Goal: Check status: Check status

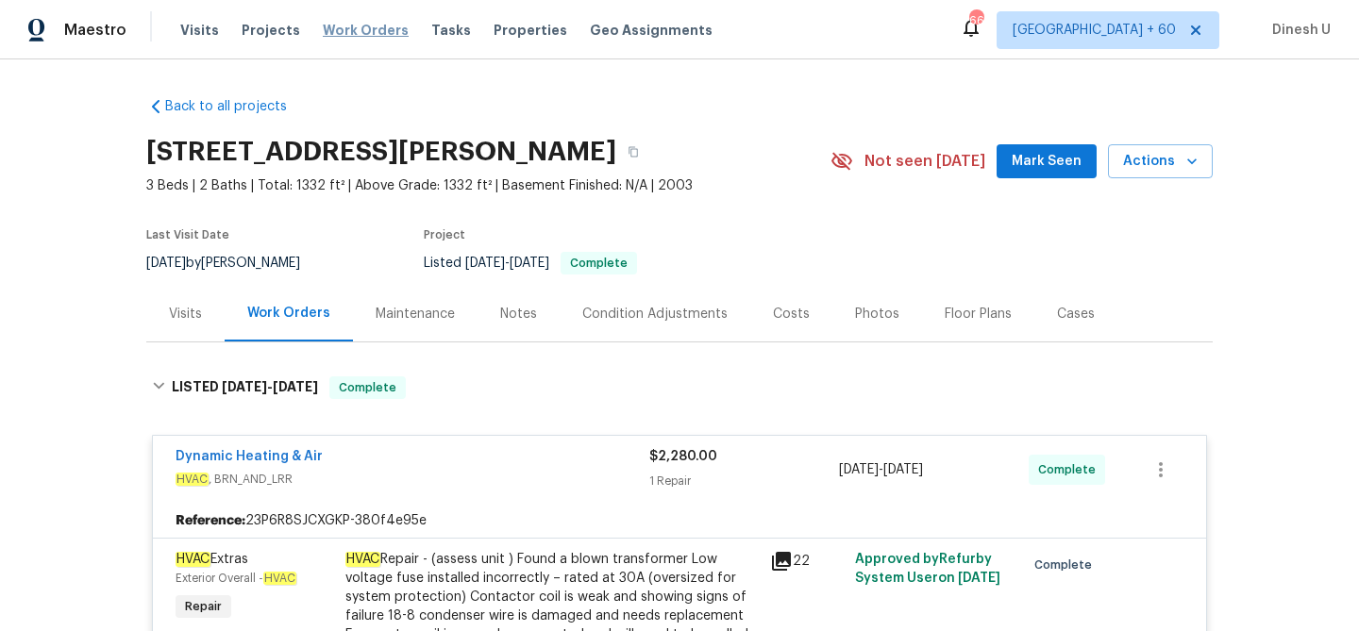
click at [323, 28] on span "Work Orders" at bounding box center [366, 30] width 86 height 19
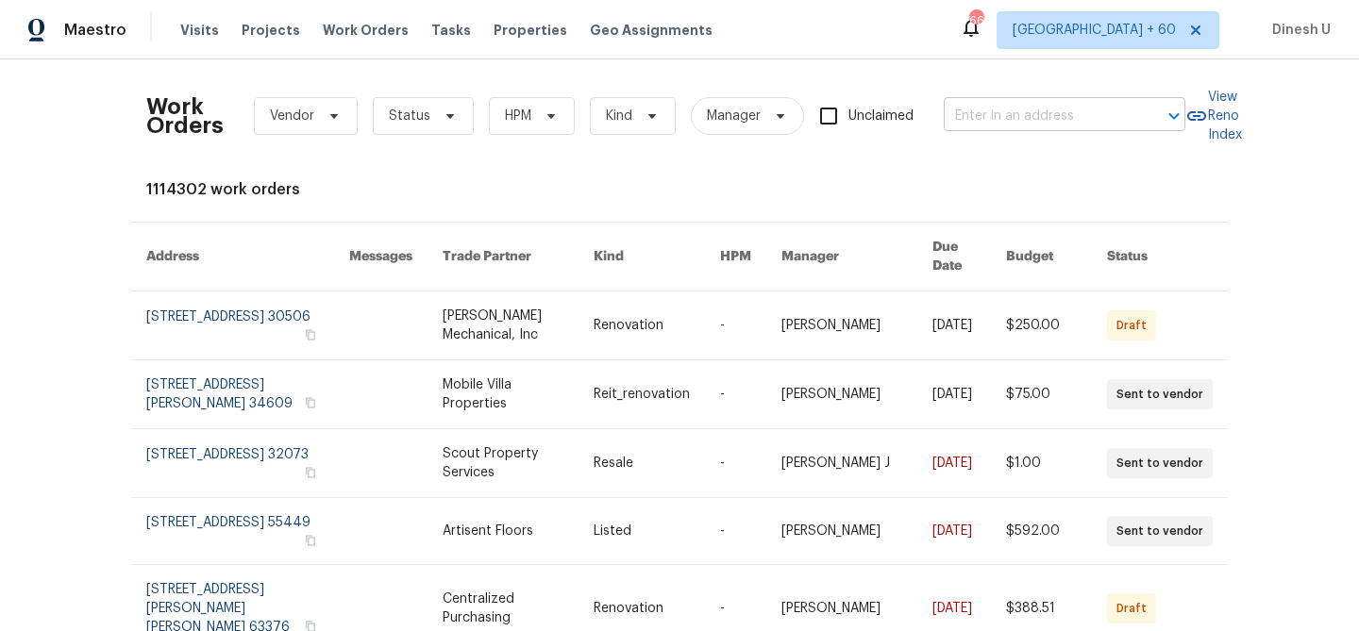
click at [970, 122] on input "text" at bounding box center [1037, 116] width 189 height 29
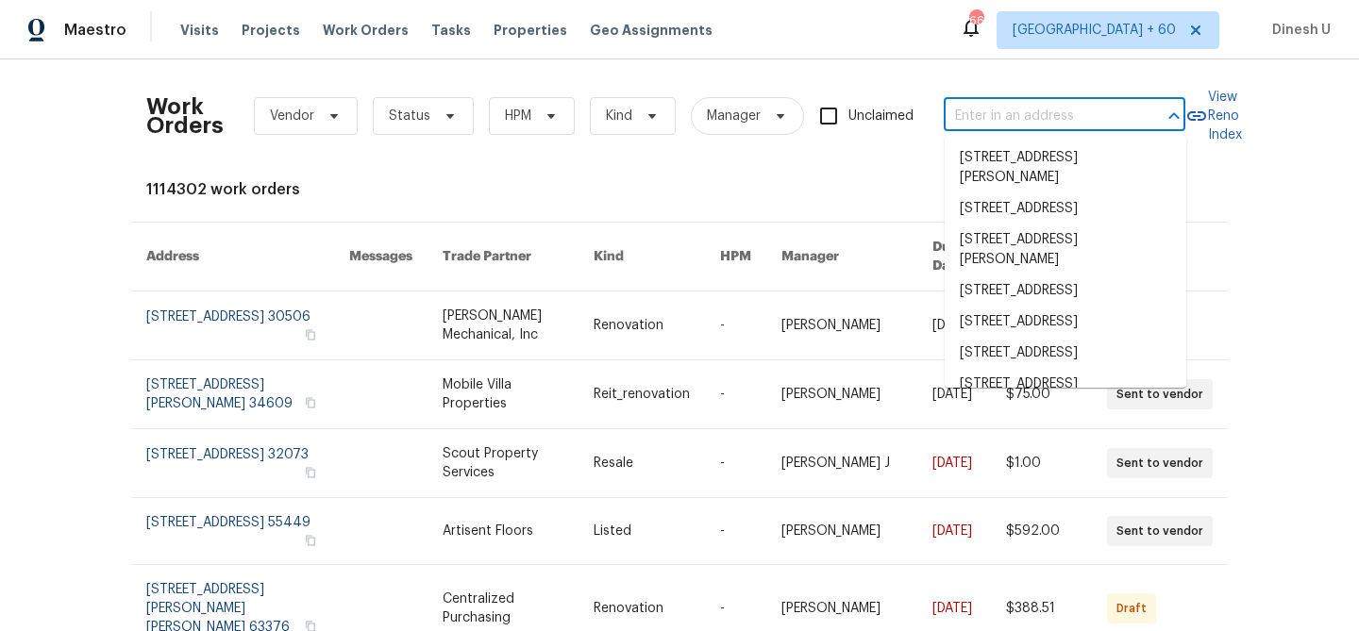
paste input "2002 Discovery Village Ln, Gold River, CA 95670"
type input "2002 Discovery Village Ln, Gold River, CA 95670"
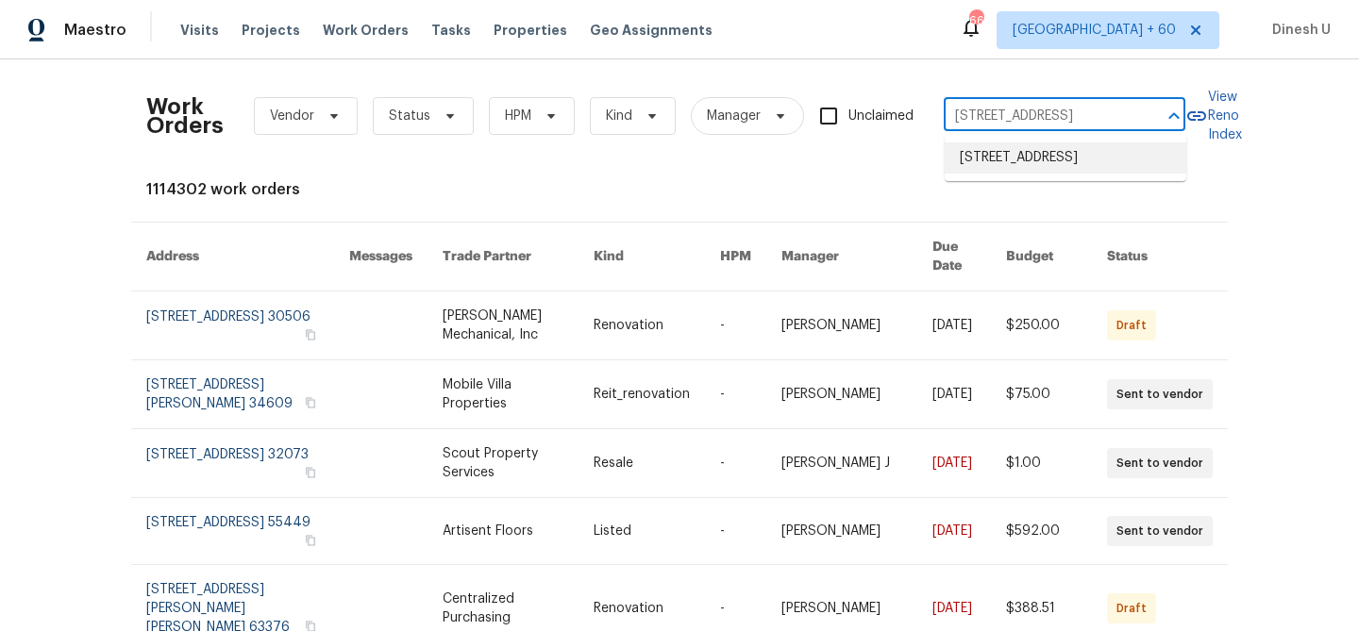
click at [992, 166] on li "2002 Discovery Village Ln, Gold River, CA 95670" at bounding box center [1065, 157] width 242 height 31
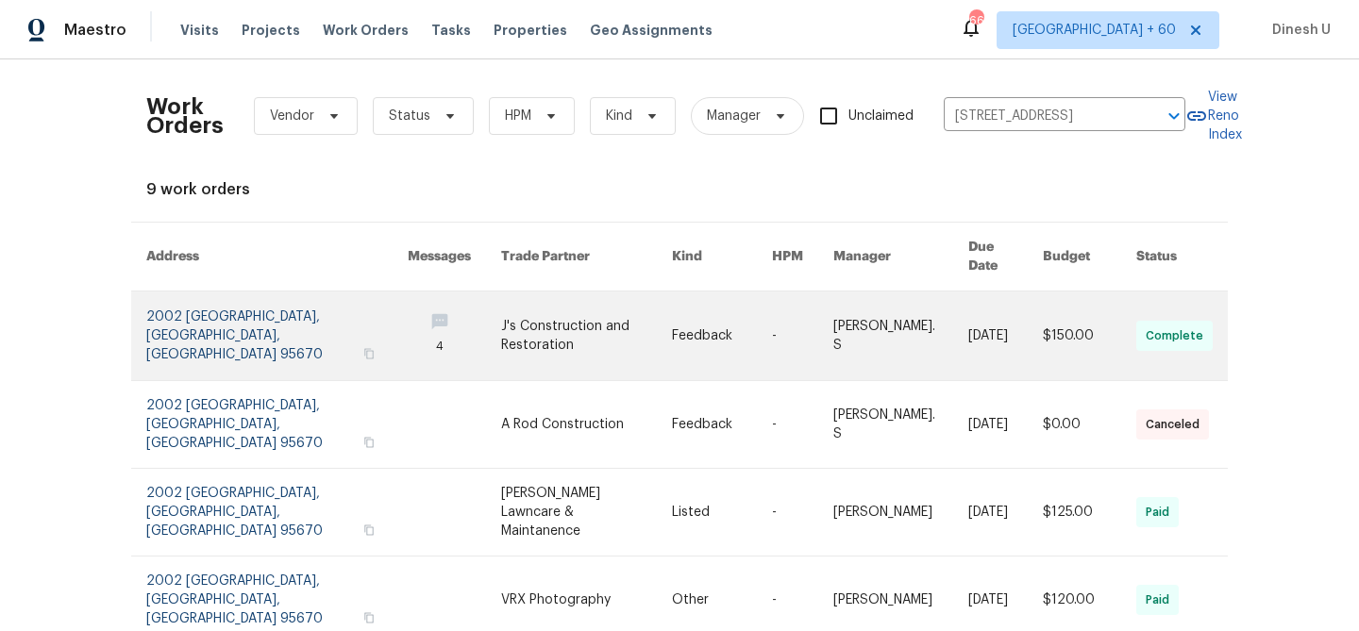
click at [159, 315] on link at bounding box center [276, 336] width 261 height 89
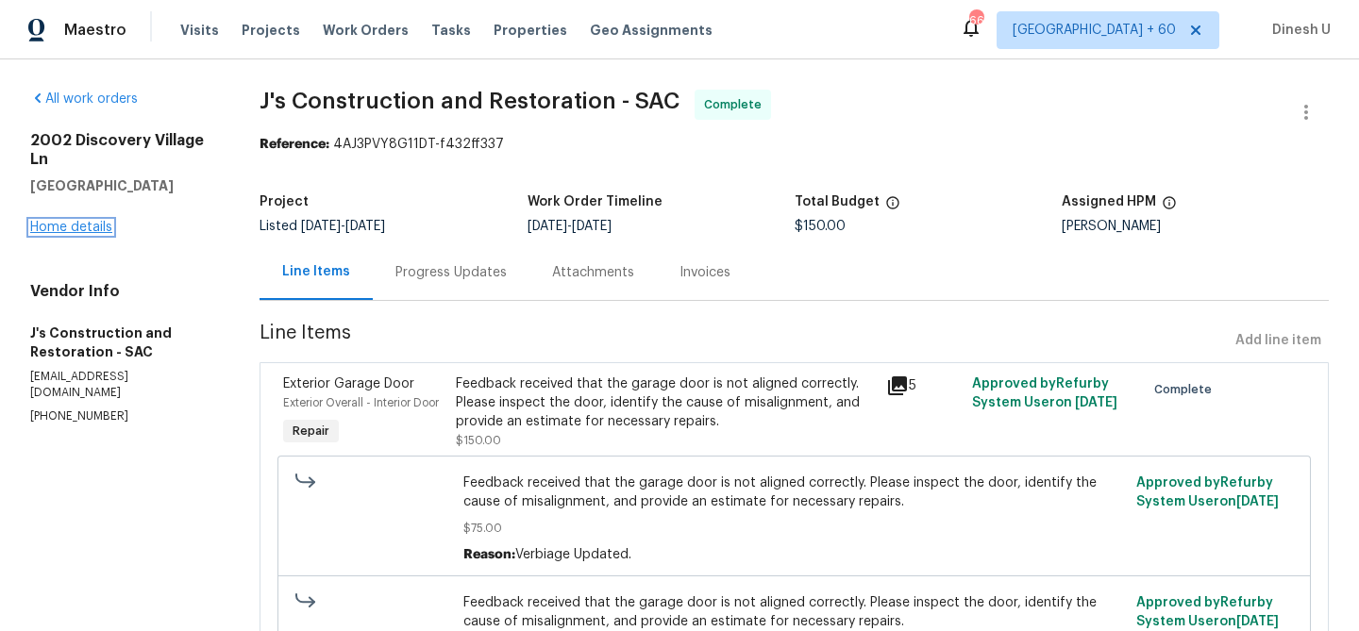
click at [63, 227] on link "Home details" at bounding box center [71, 227] width 82 height 13
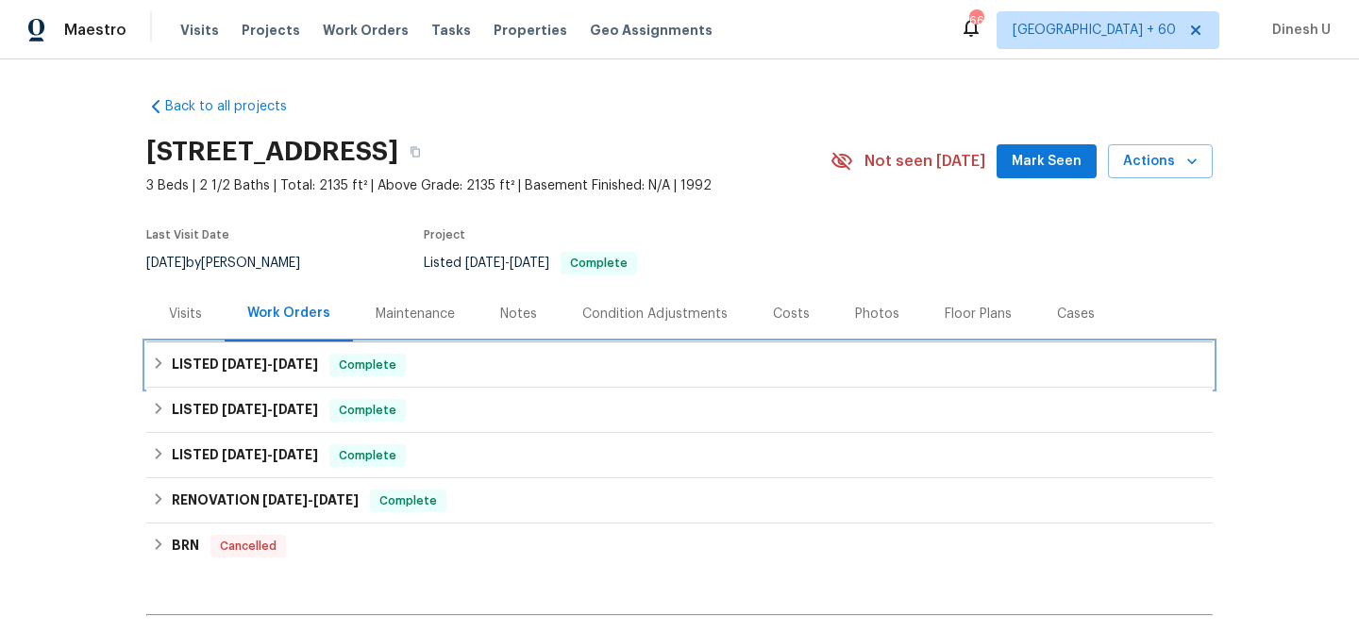
click at [245, 361] on span "8/14/25" at bounding box center [244, 364] width 45 height 13
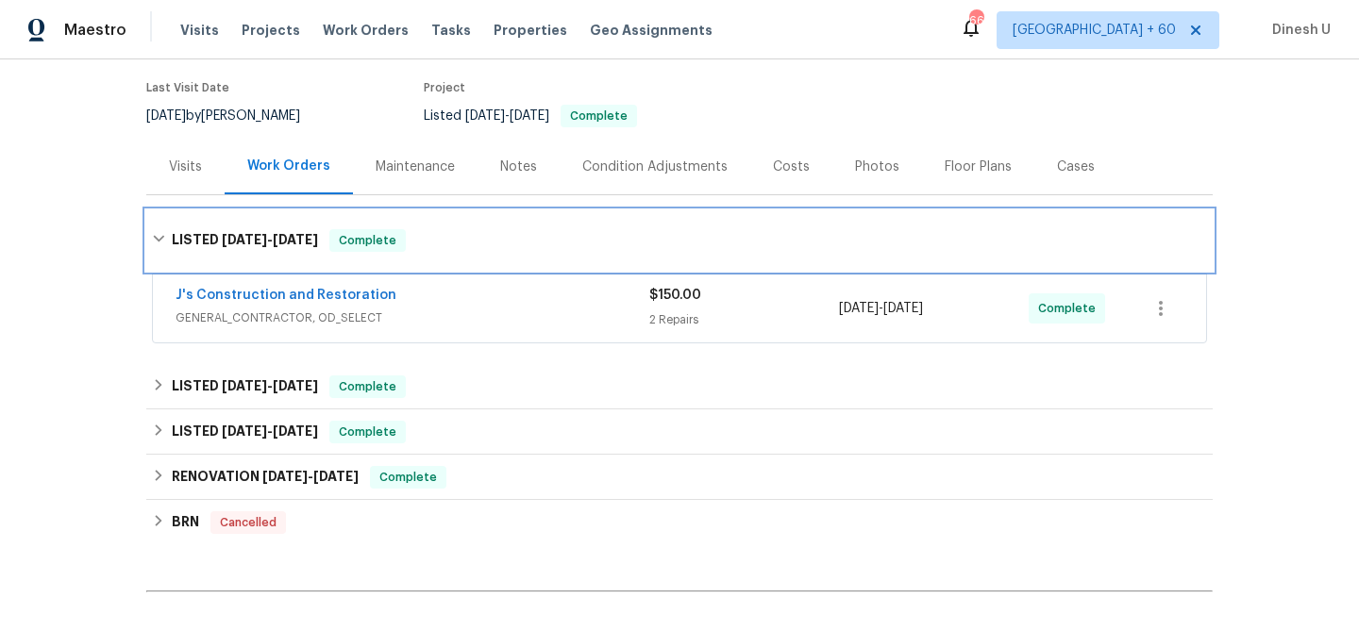
scroll to position [142, 0]
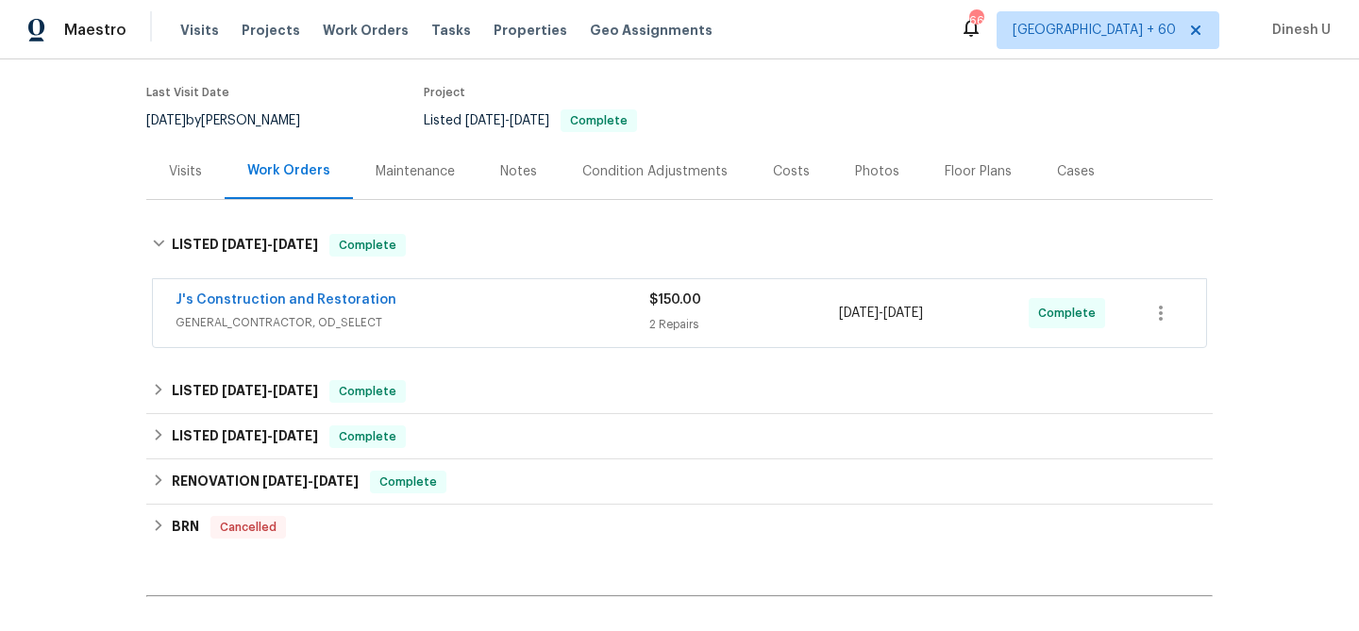
click at [681, 318] on div "2 Repairs" at bounding box center [744, 324] width 190 height 19
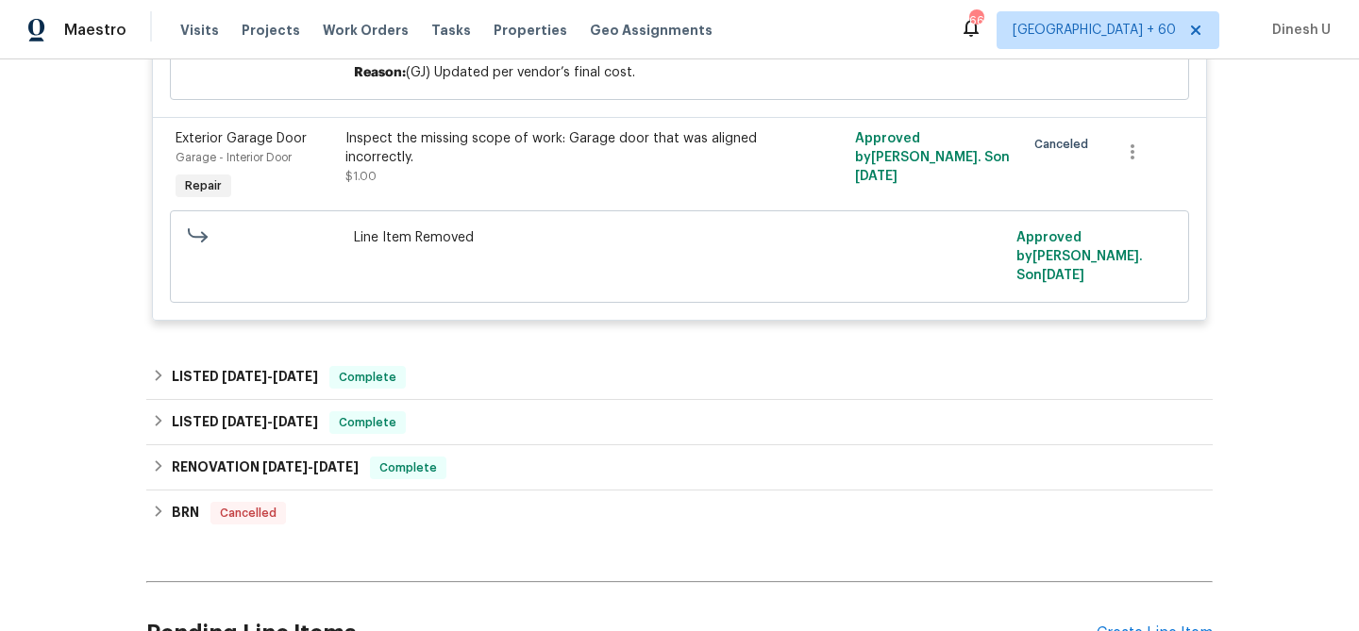
scroll to position [847, 0]
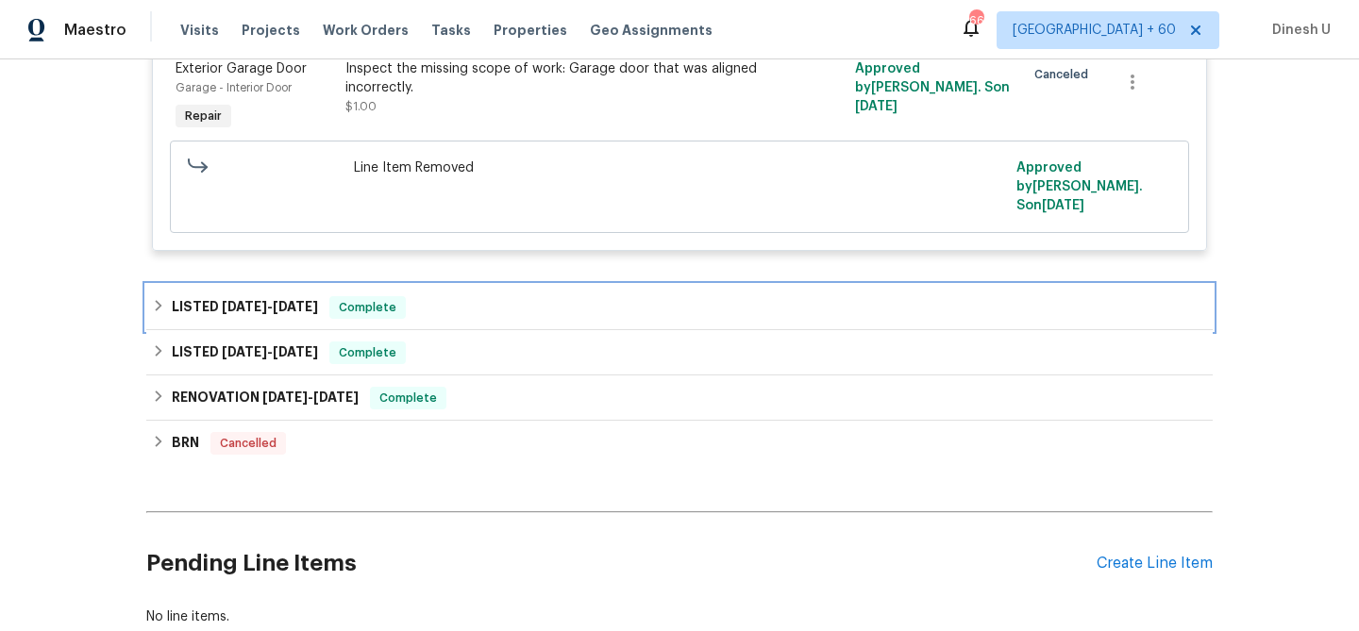
click at [251, 312] on span "5/7/25" at bounding box center [244, 306] width 45 height 13
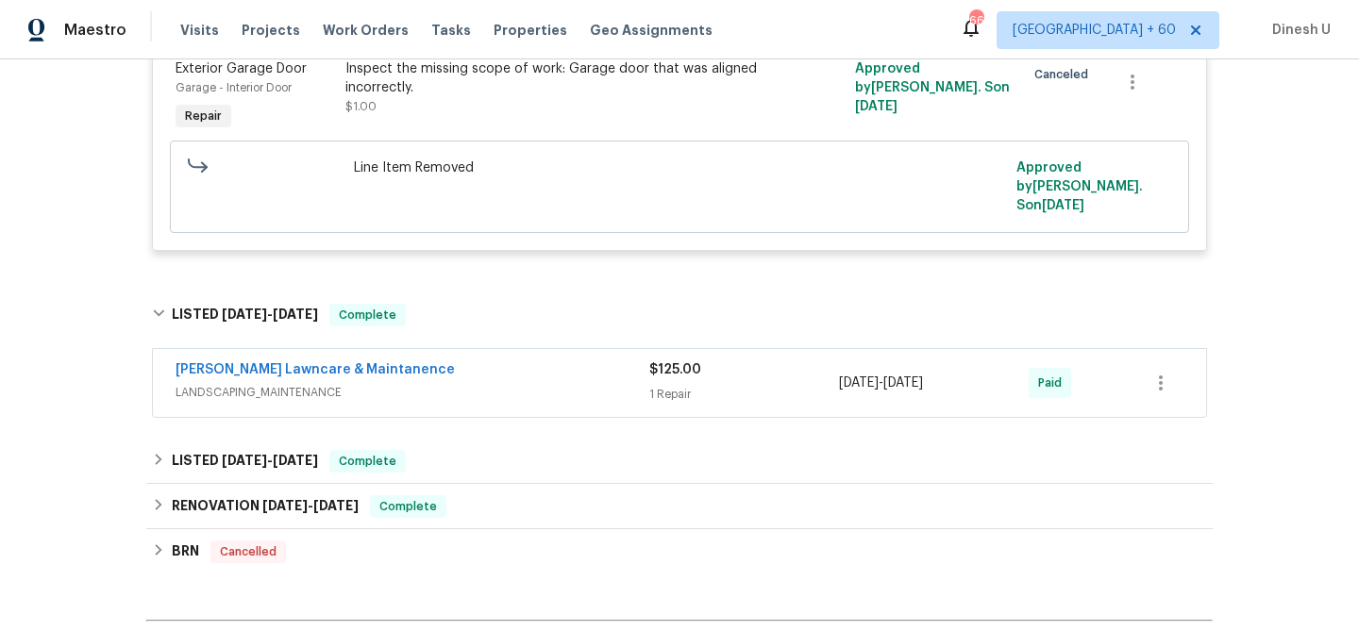
click at [677, 393] on div "1 Repair" at bounding box center [744, 394] width 190 height 19
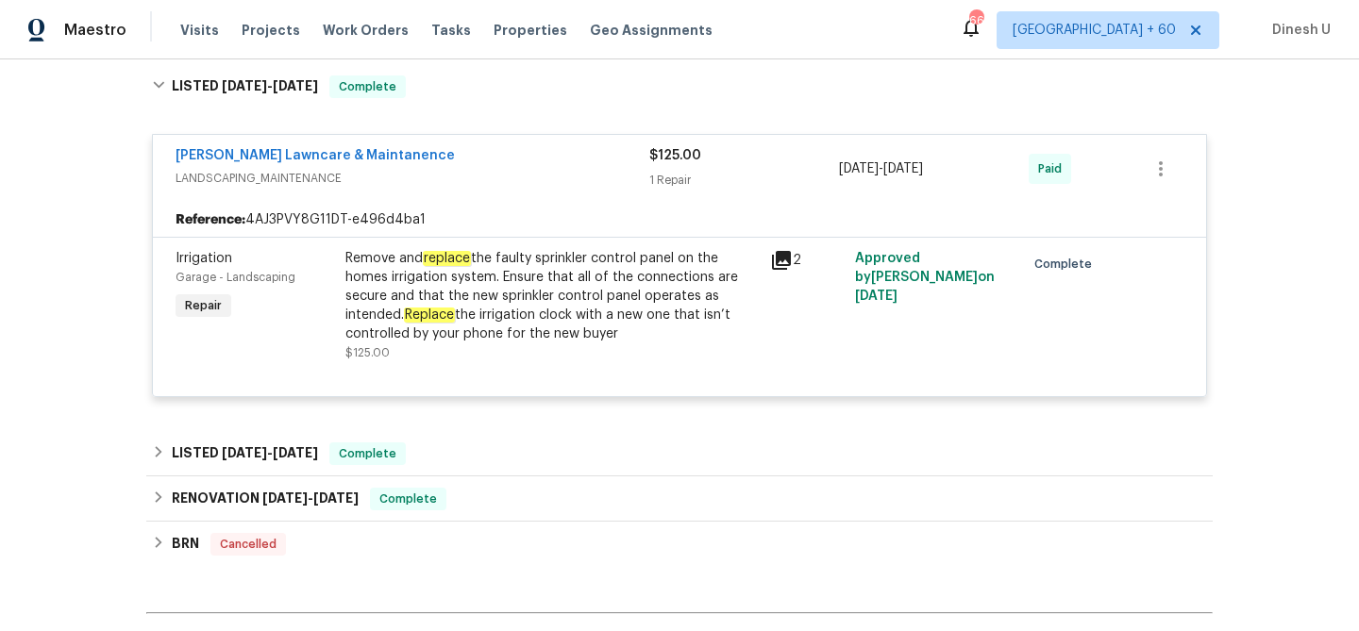
scroll to position [1161, 0]
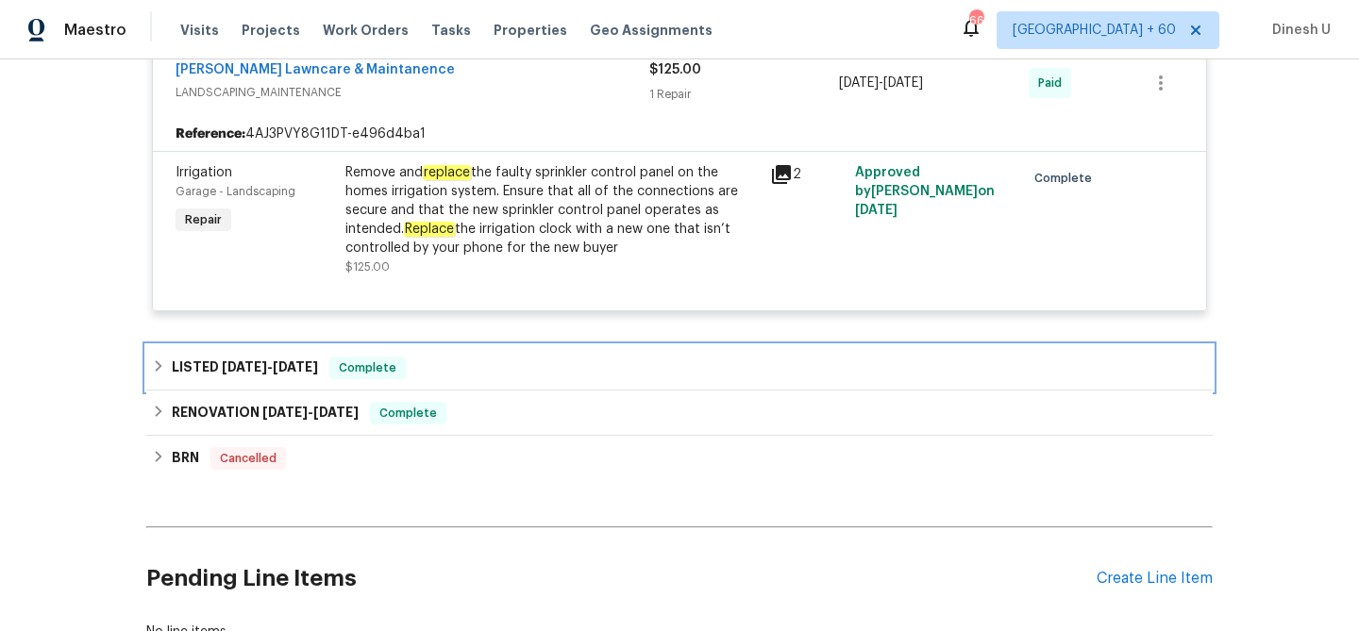
click at [275, 365] on span "4/5/25" at bounding box center [295, 366] width 45 height 13
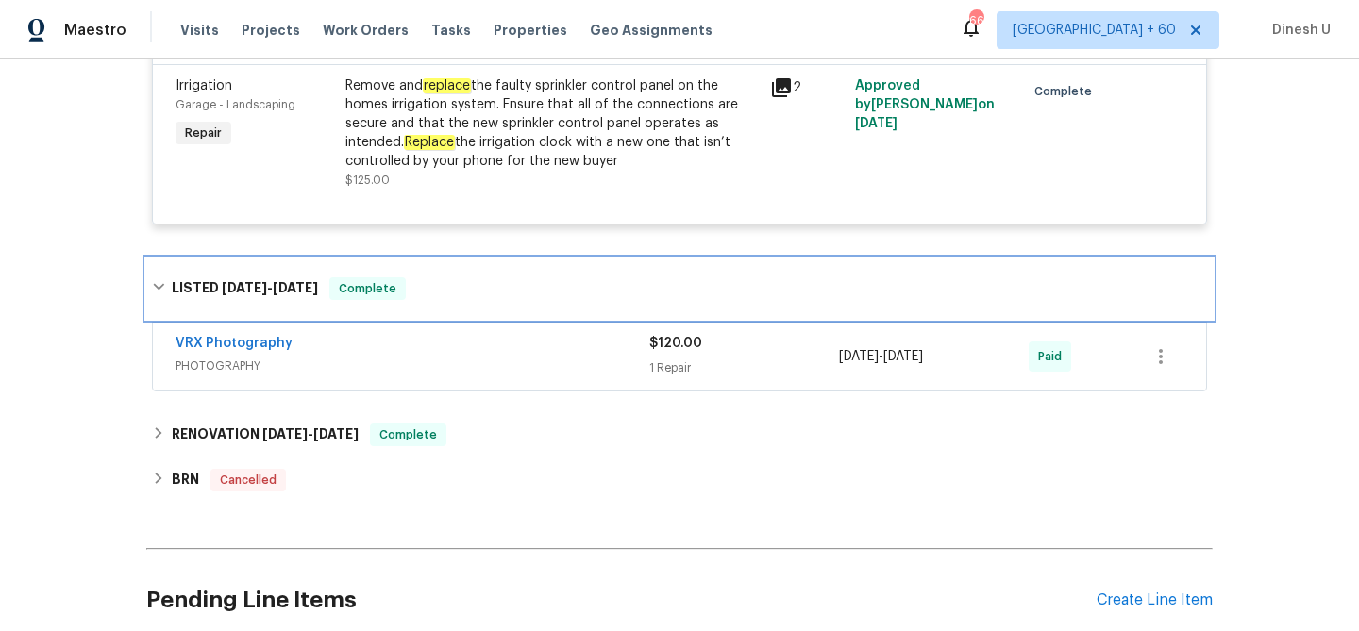
scroll to position [1254, 0]
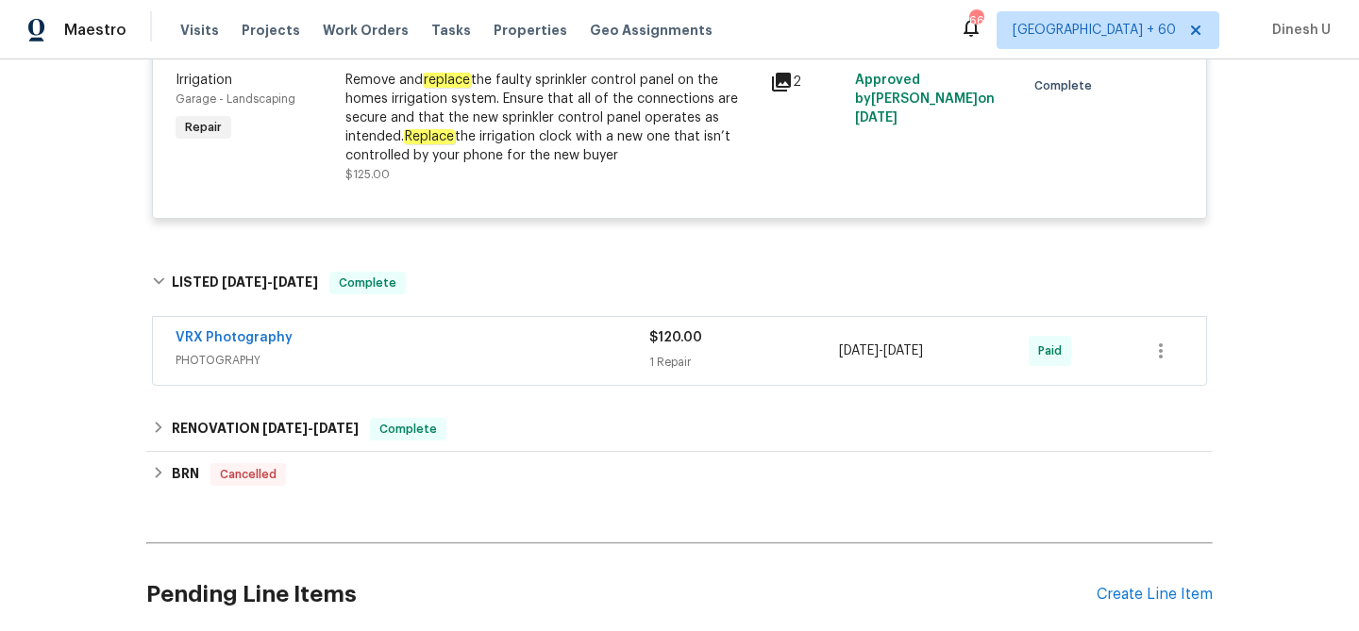
click at [664, 355] on div "1 Repair" at bounding box center [744, 362] width 190 height 19
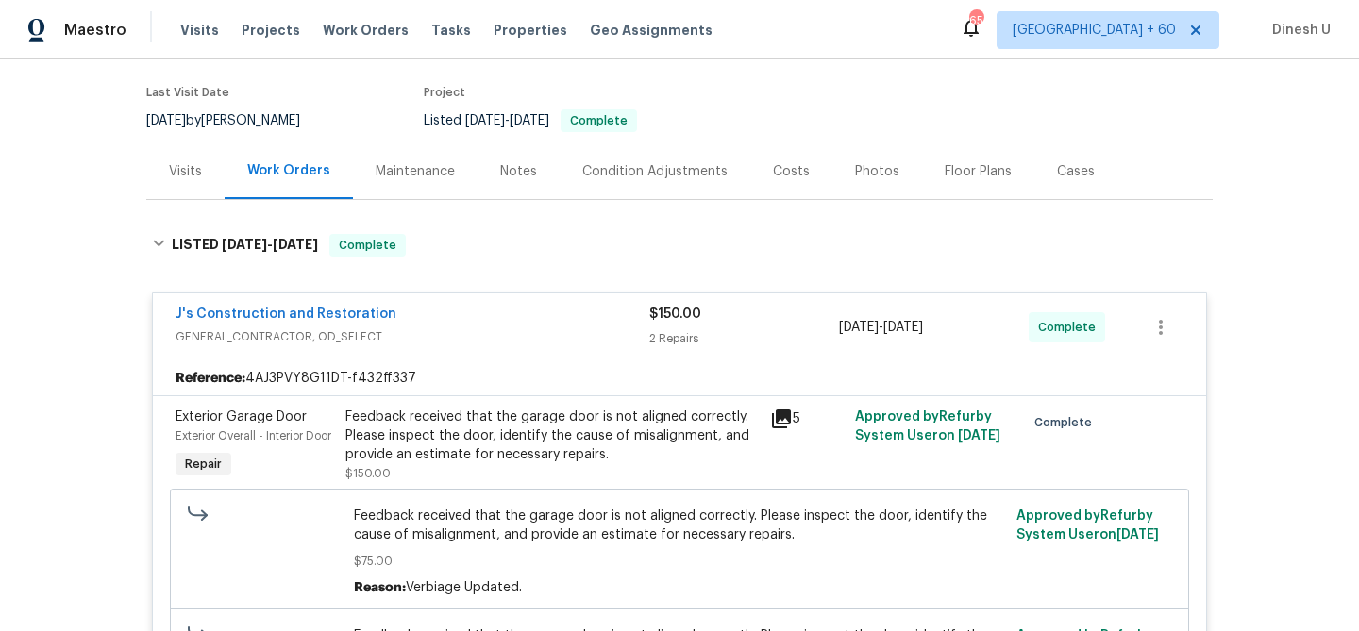
scroll to position [0, 0]
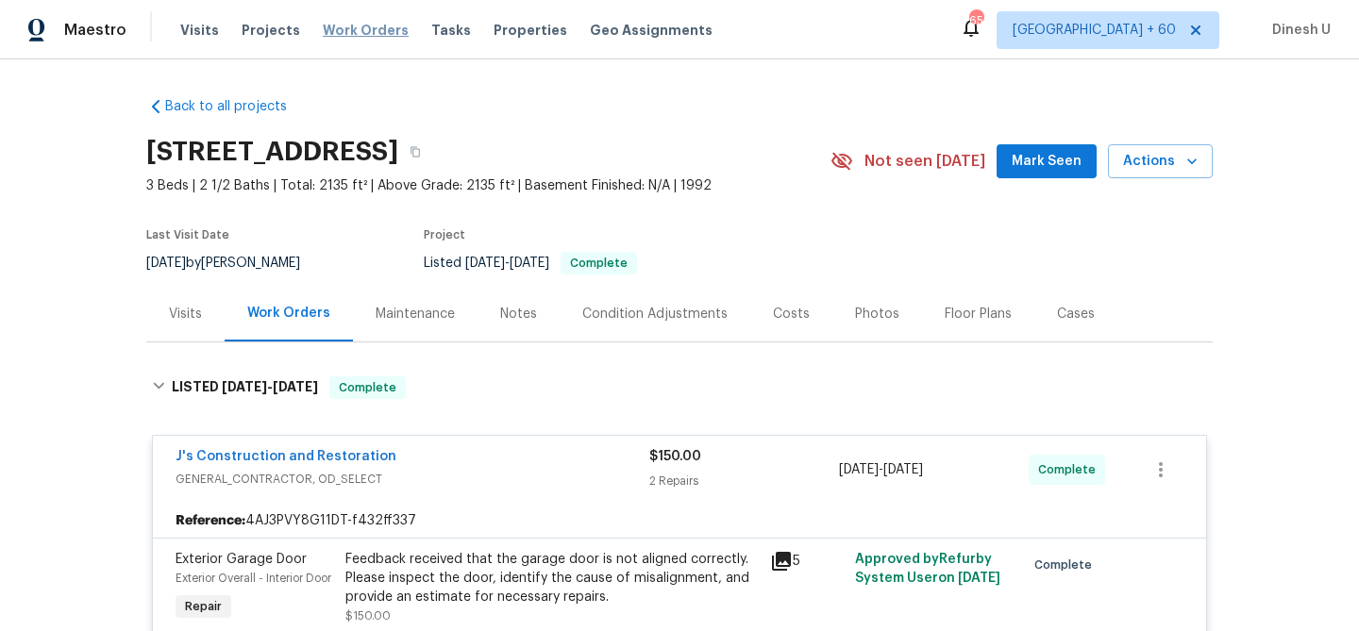
click at [323, 25] on span "Work Orders" at bounding box center [366, 30] width 86 height 19
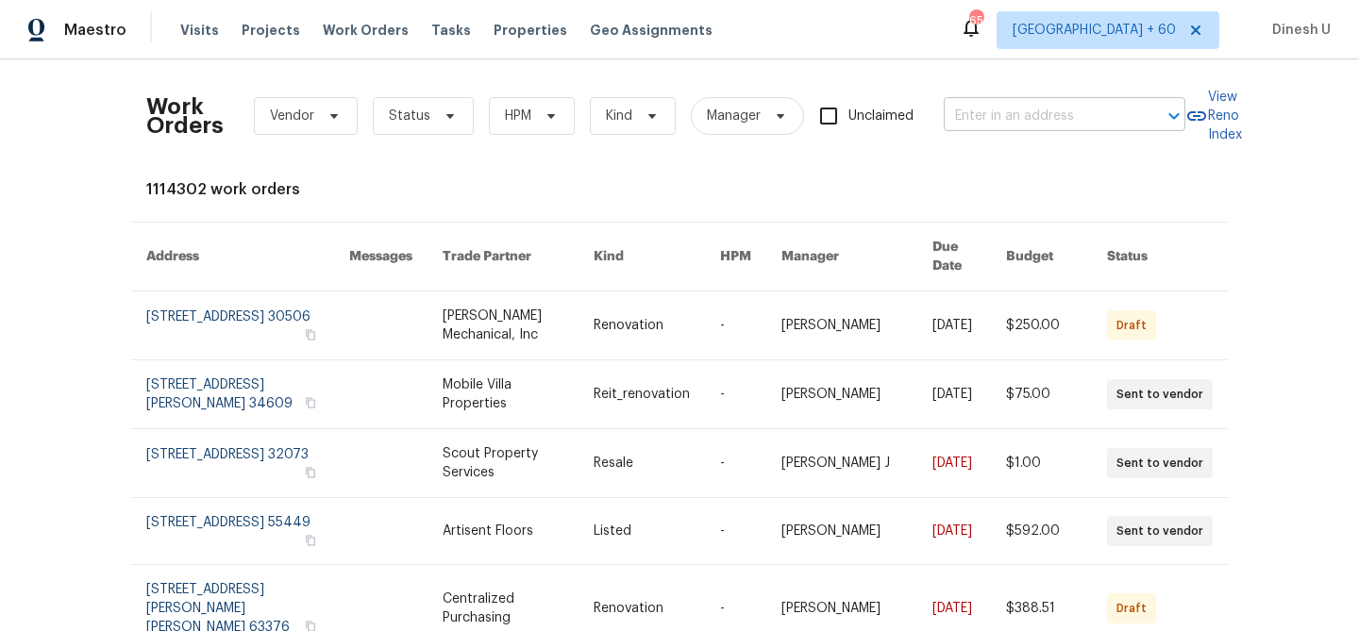
click at [964, 122] on input "text" at bounding box center [1037, 116] width 189 height 29
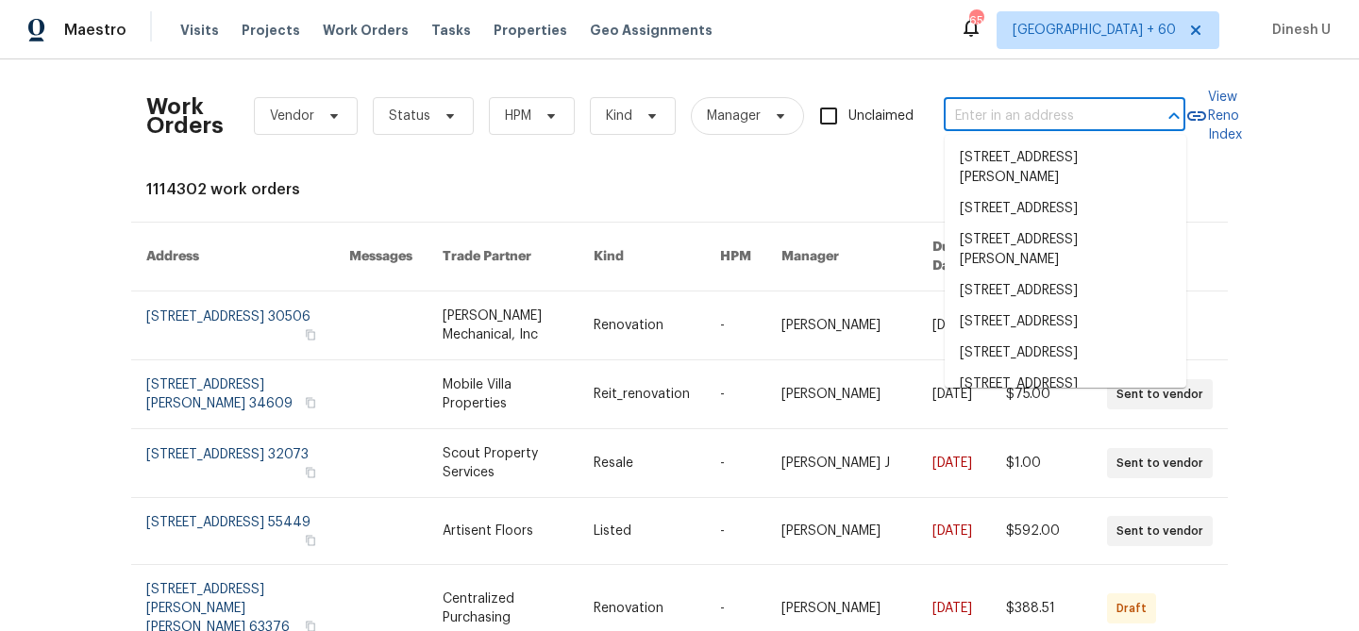
paste input "10902 Greenaire Pl, Henrico, VA 23233"
type input "10902 Greenaire Pl, Henrico, VA 23233"
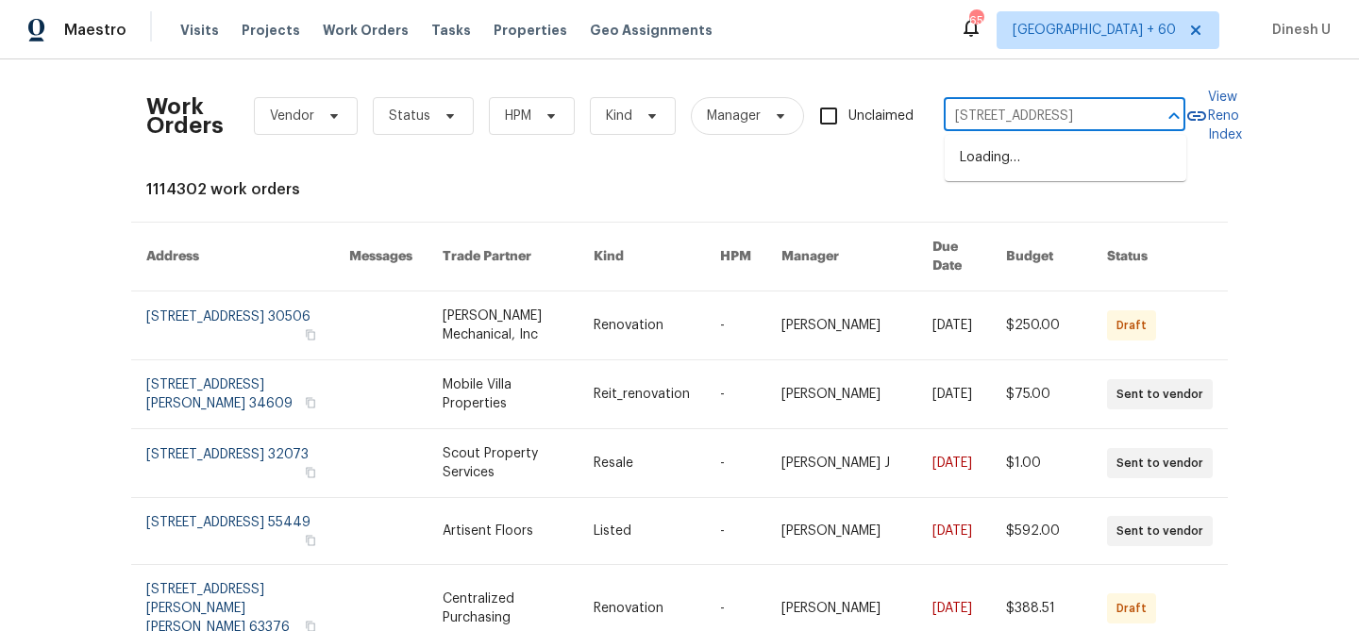
scroll to position [0, 61]
click at [970, 160] on li "10902 Greenaire Pl, Henrico, VA 23233" at bounding box center [1065, 157] width 242 height 31
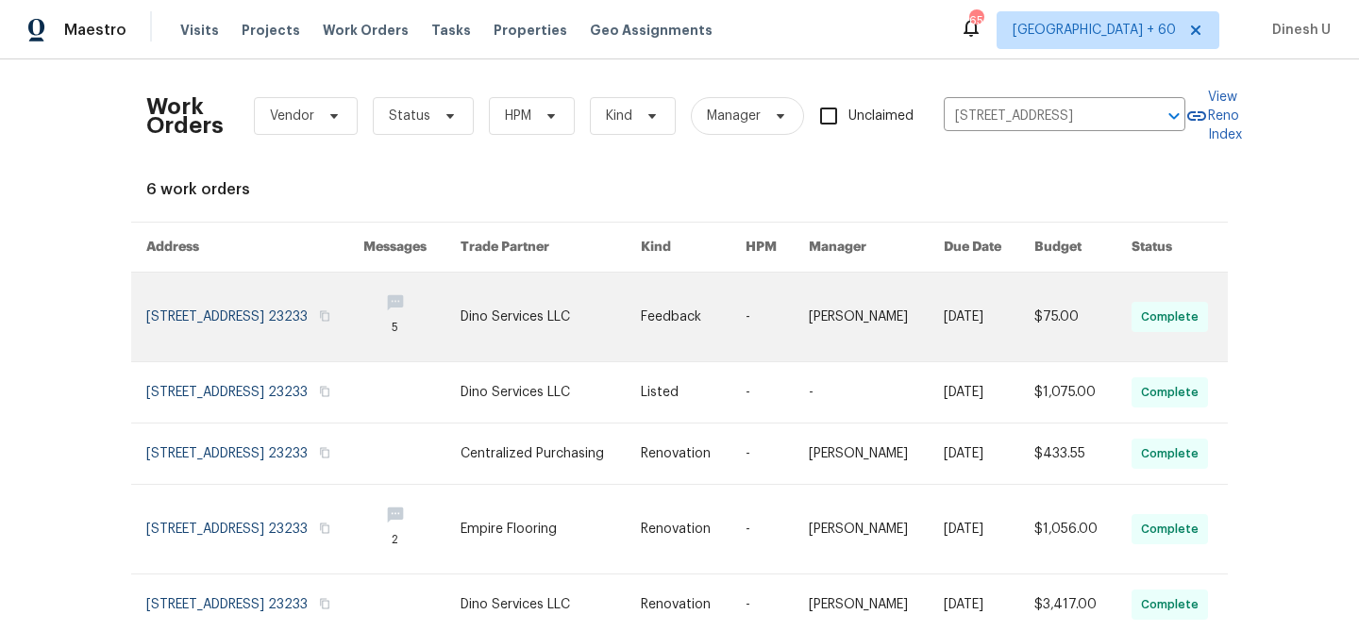
click at [337, 312] on link at bounding box center [254, 317] width 217 height 89
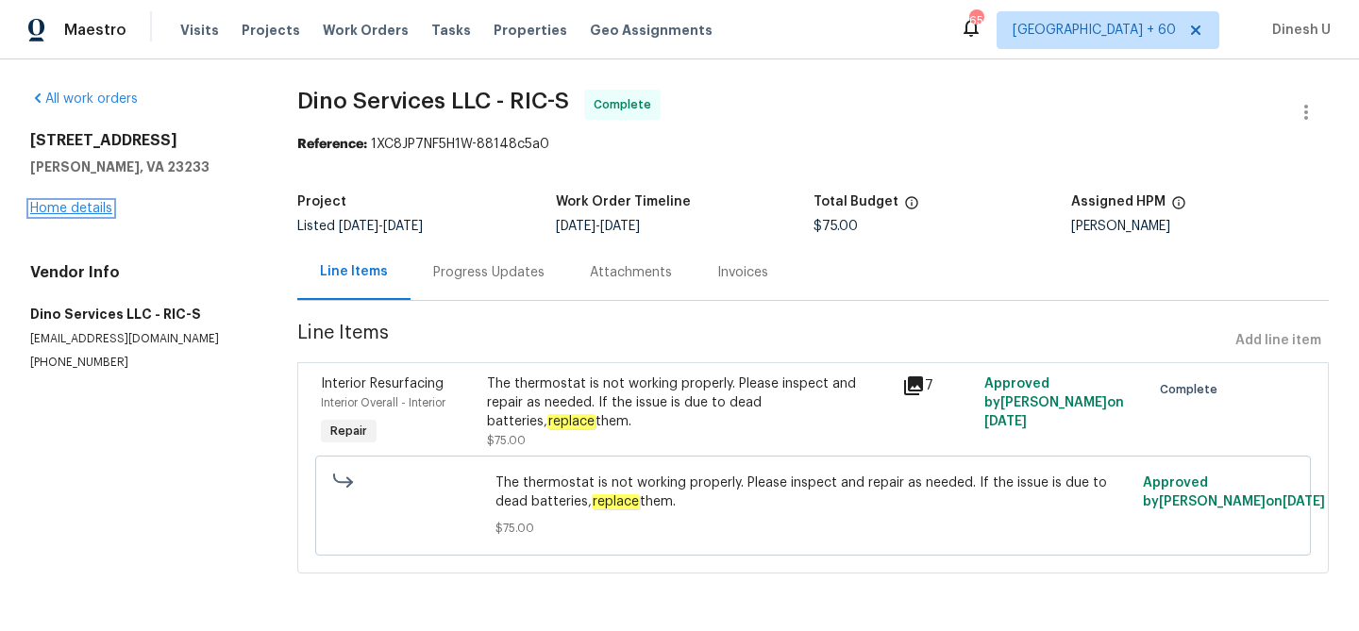
click at [73, 213] on link "Home details" at bounding box center [71, 208] width 82 height 13
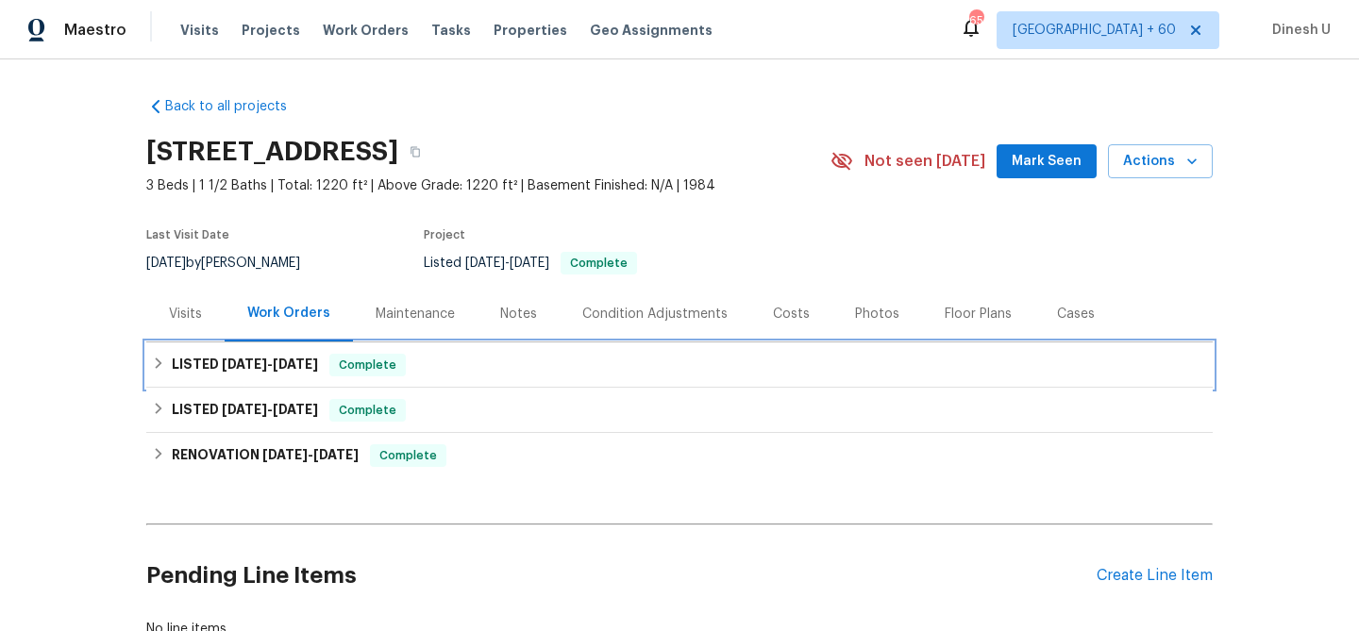
click at [231, 358] on span "8/14/25" at bounding box center [244, 364] width 45 height 13
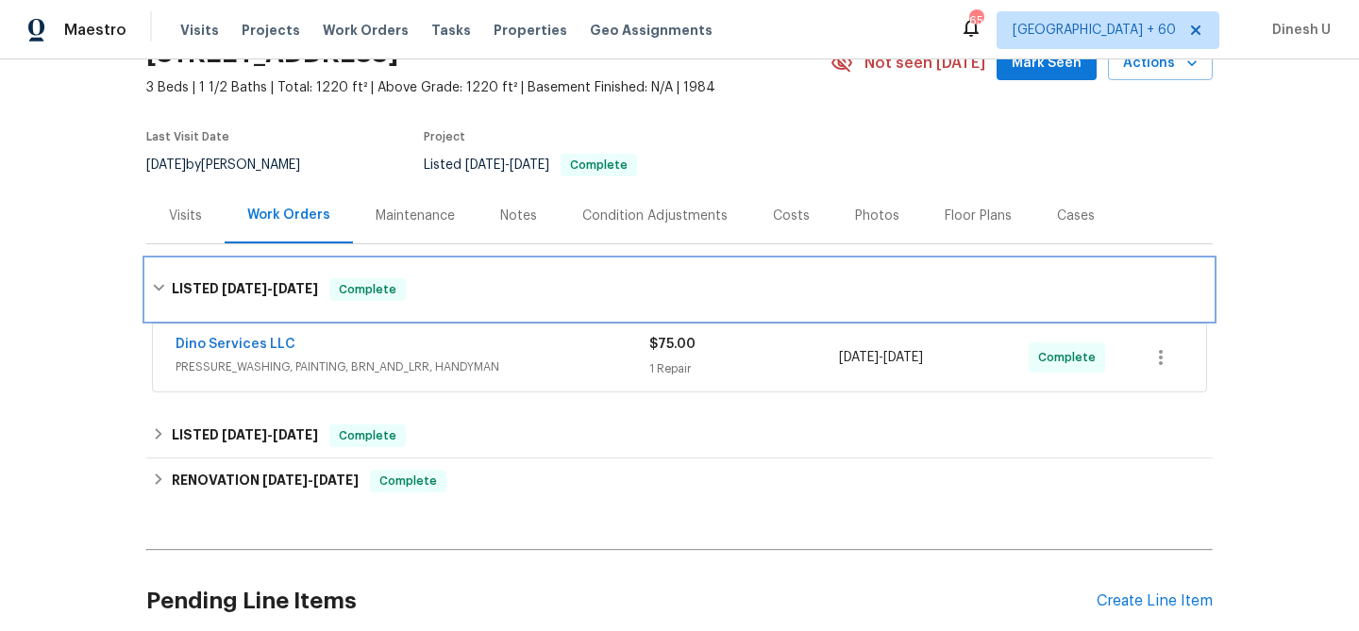
scroll to position [108, 0]
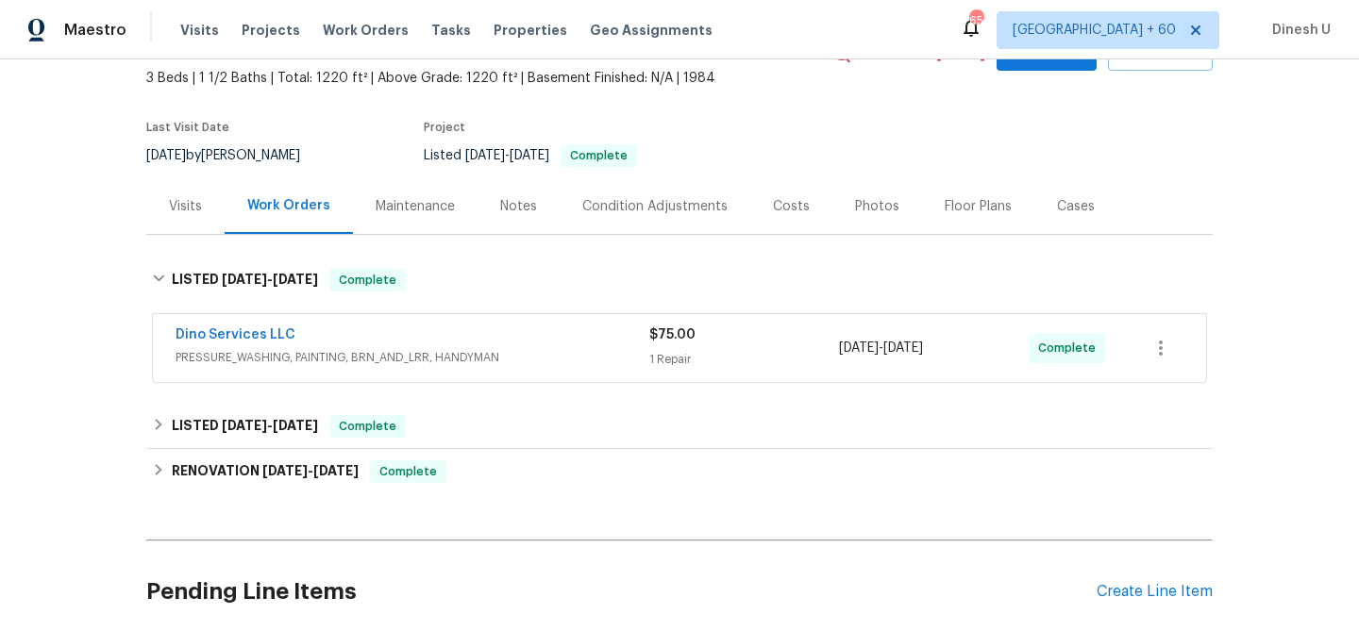
click at [678, 352] on div "1 Repair" at bounding box center [744, 359] width 190 height 19
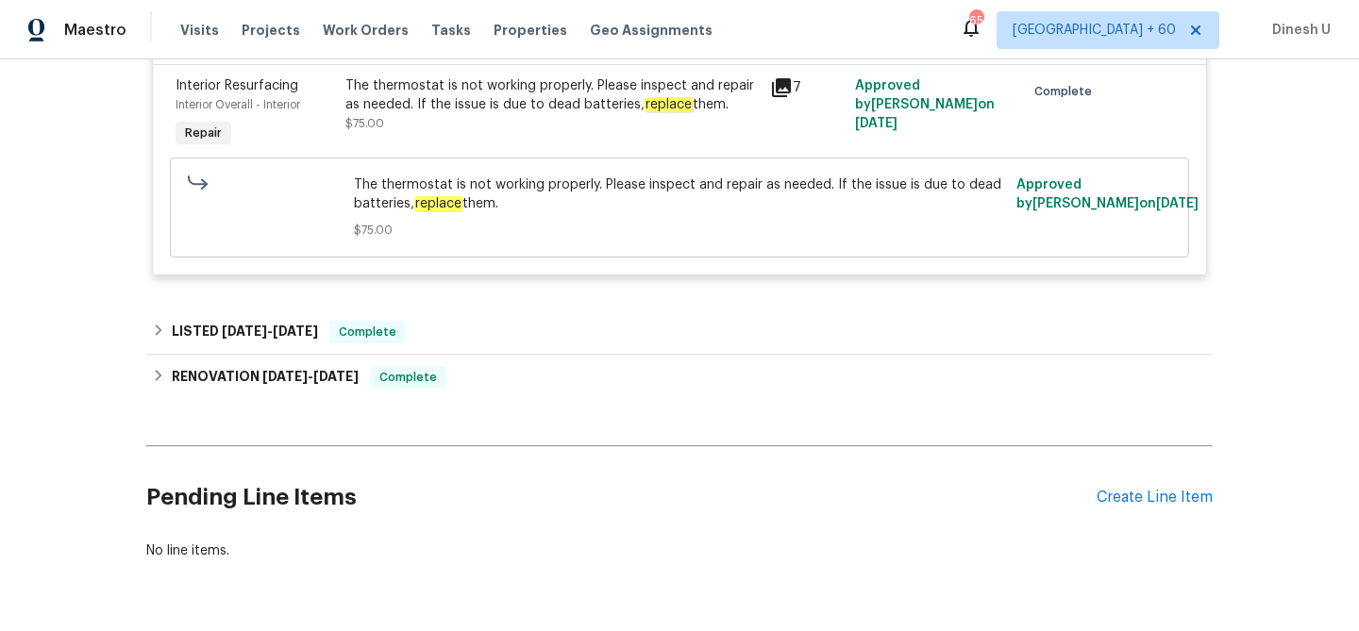
scroll to position [531, 0]
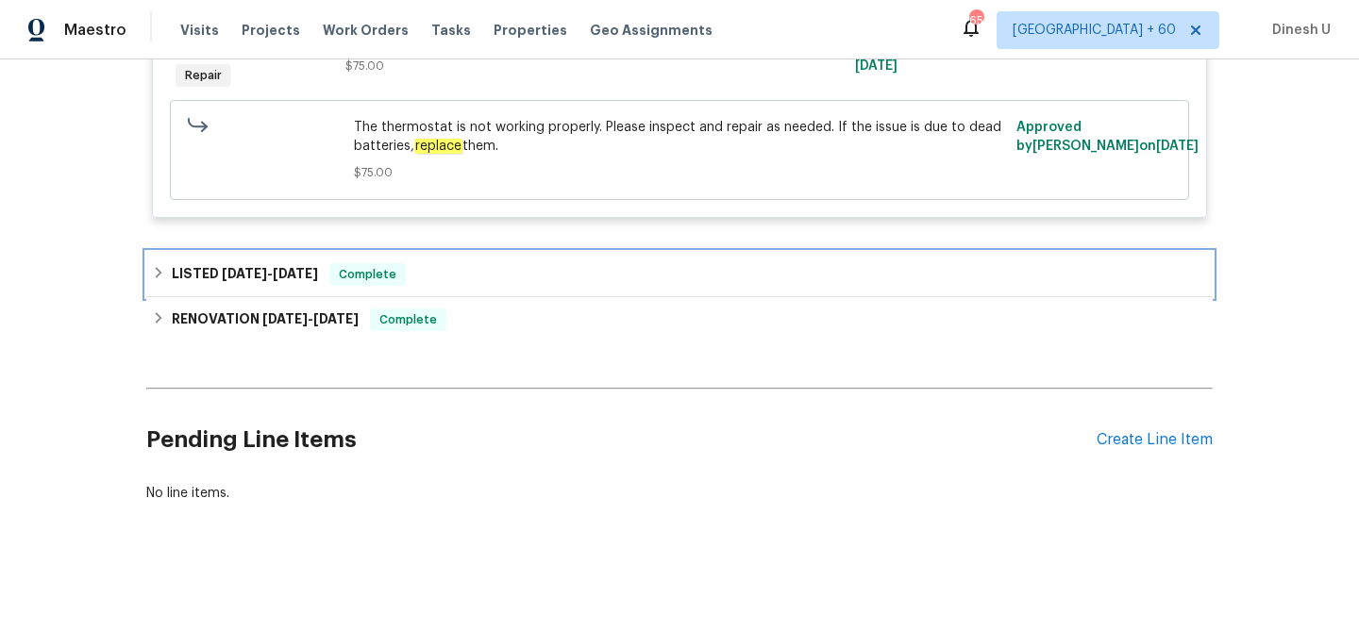
click at [284, 274] on span "7/30/25" at bounding box center [295, 273] width 45 height 13
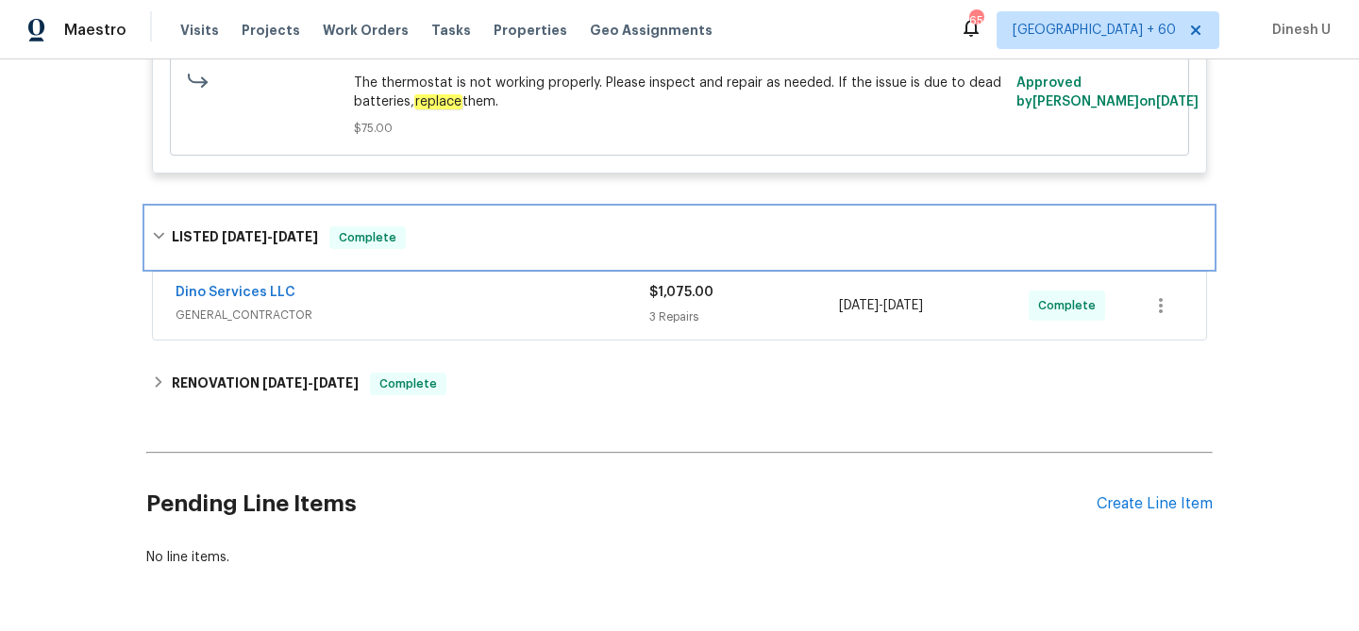
scroll to position [640, 0]
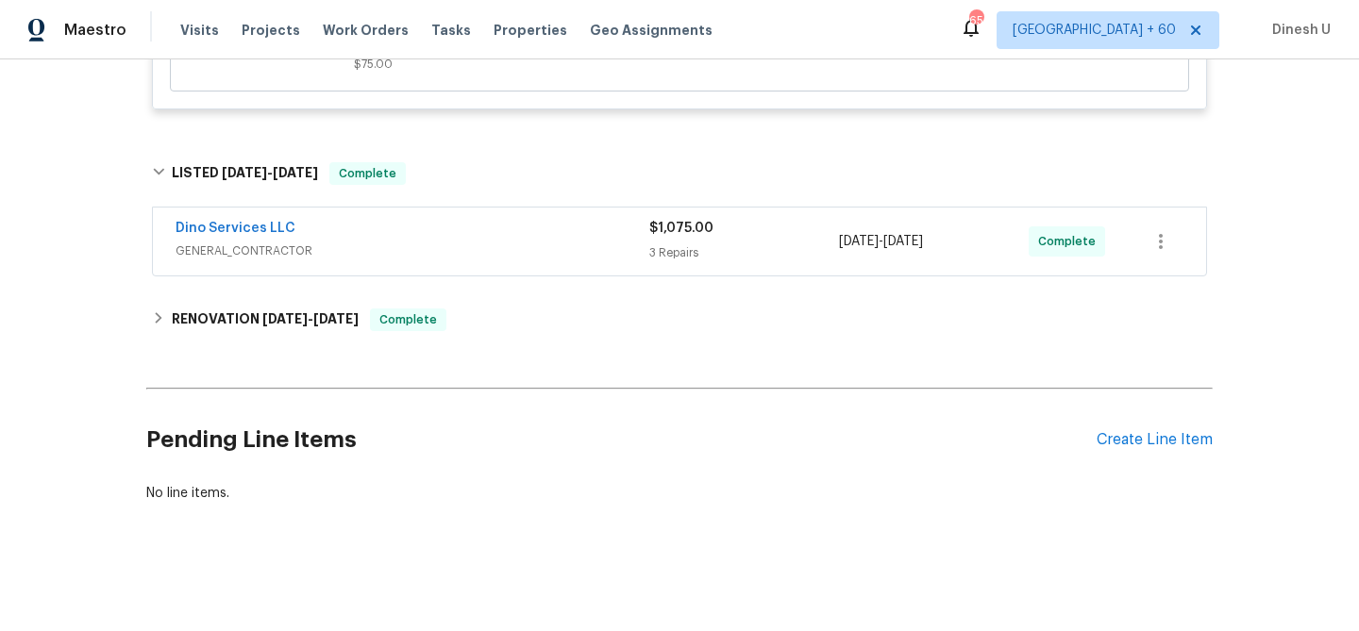
click at [676, 255] on div "3 Repairs" at bounding box center [744, 252] width 190 height 19
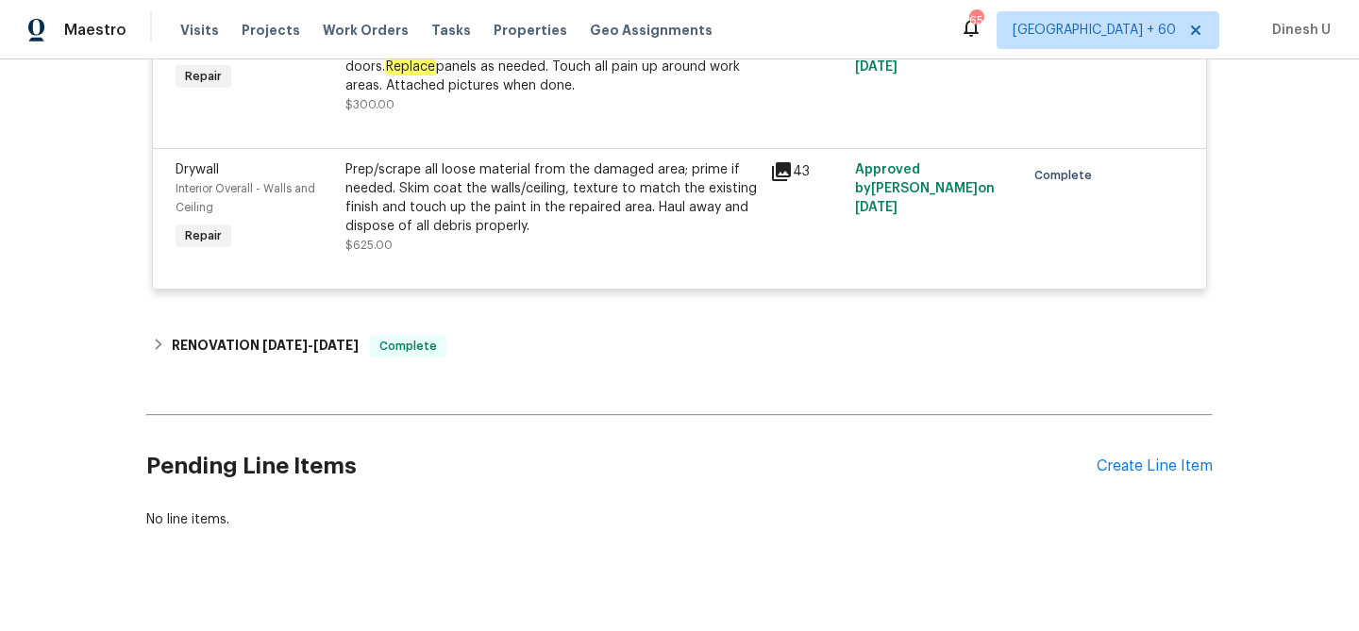
scroll to position [1332, 0]
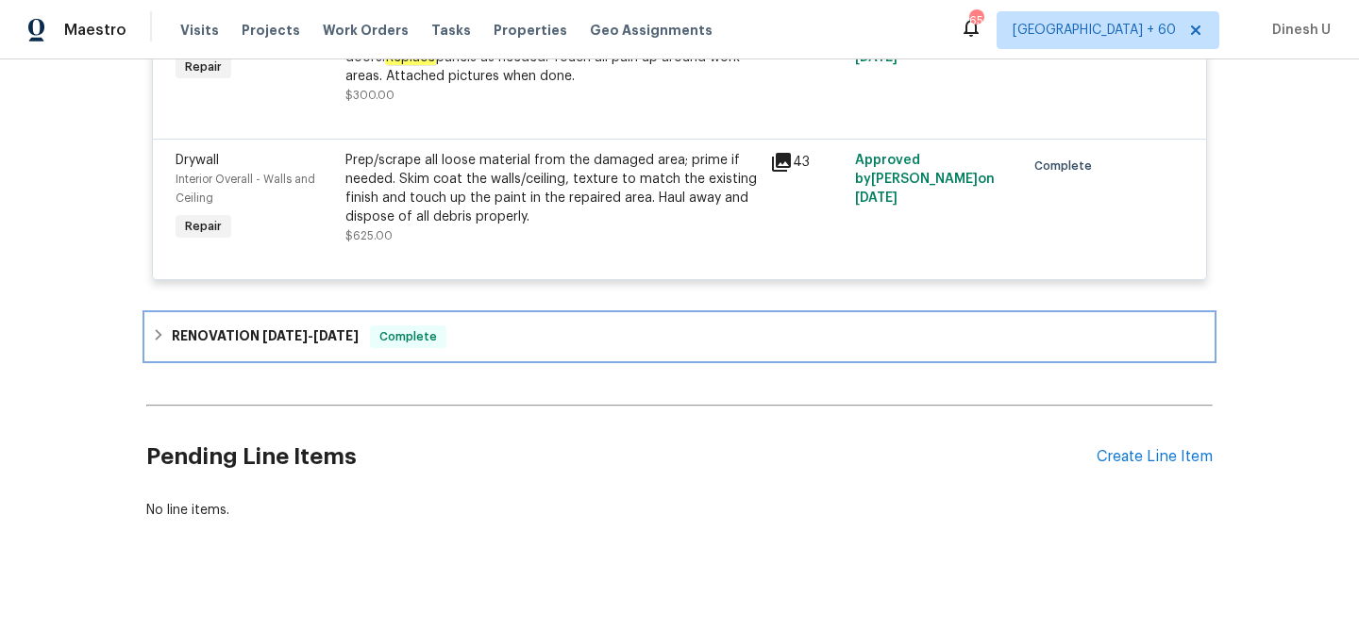
click at [285, 329] on span "7/25/25" at bounding box center [284, 335] width 45 height 13
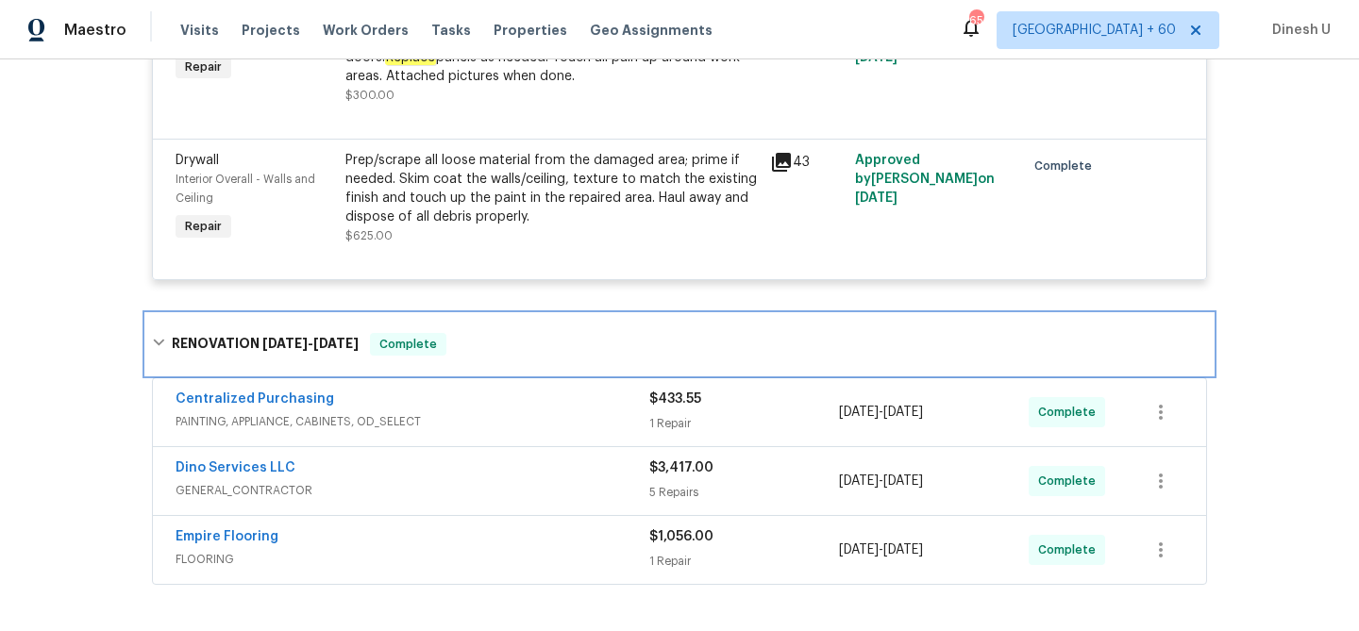
scroll to position [1428, 0]
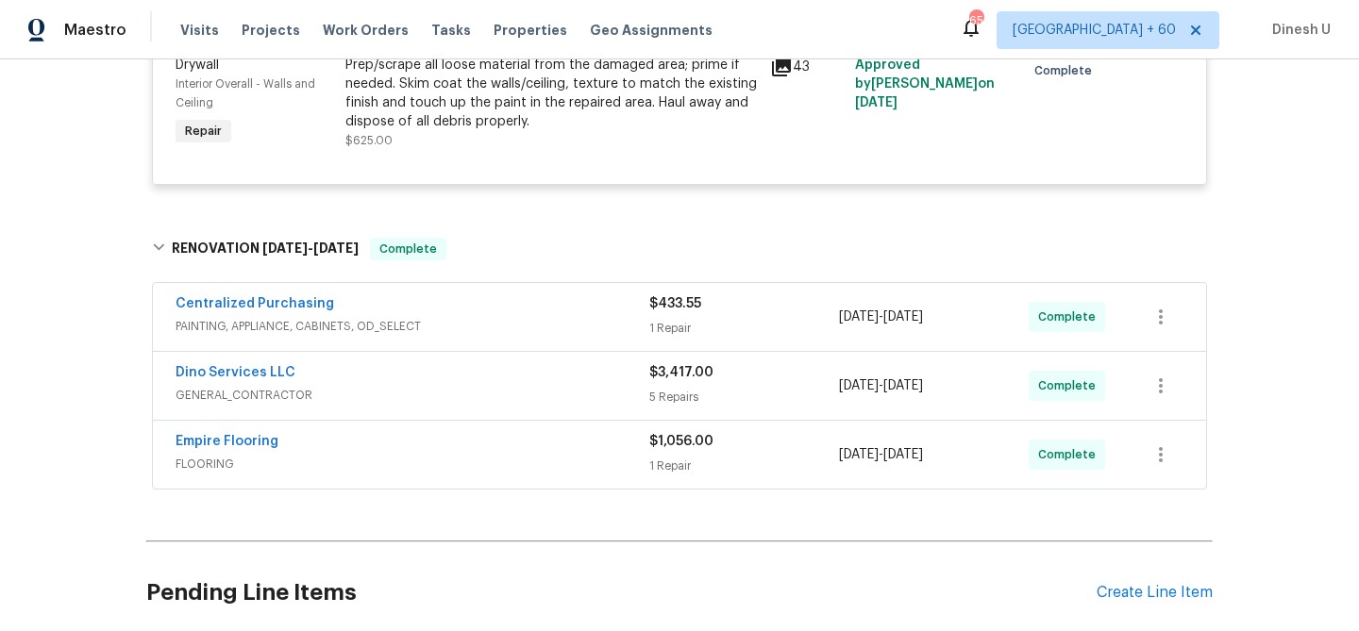
click at [649, 319] on div "1 Repair" at bounding box center [744, 328] width 190 height 19
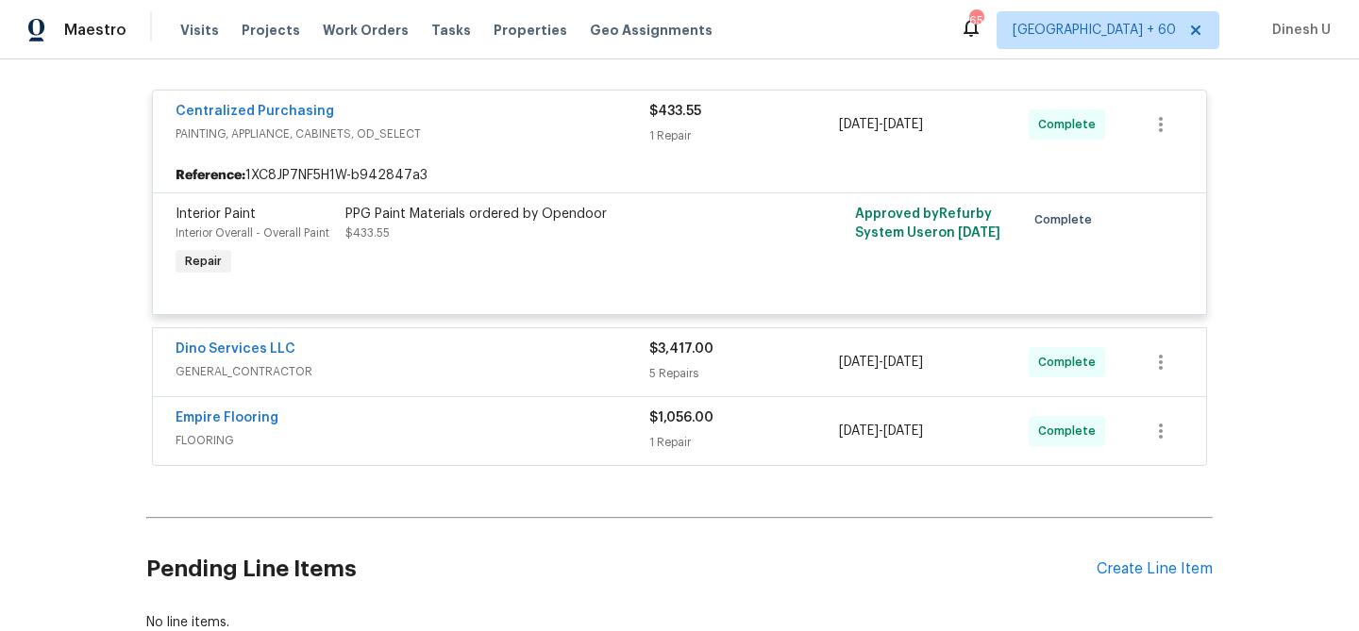
scroll to position [1668, 0]
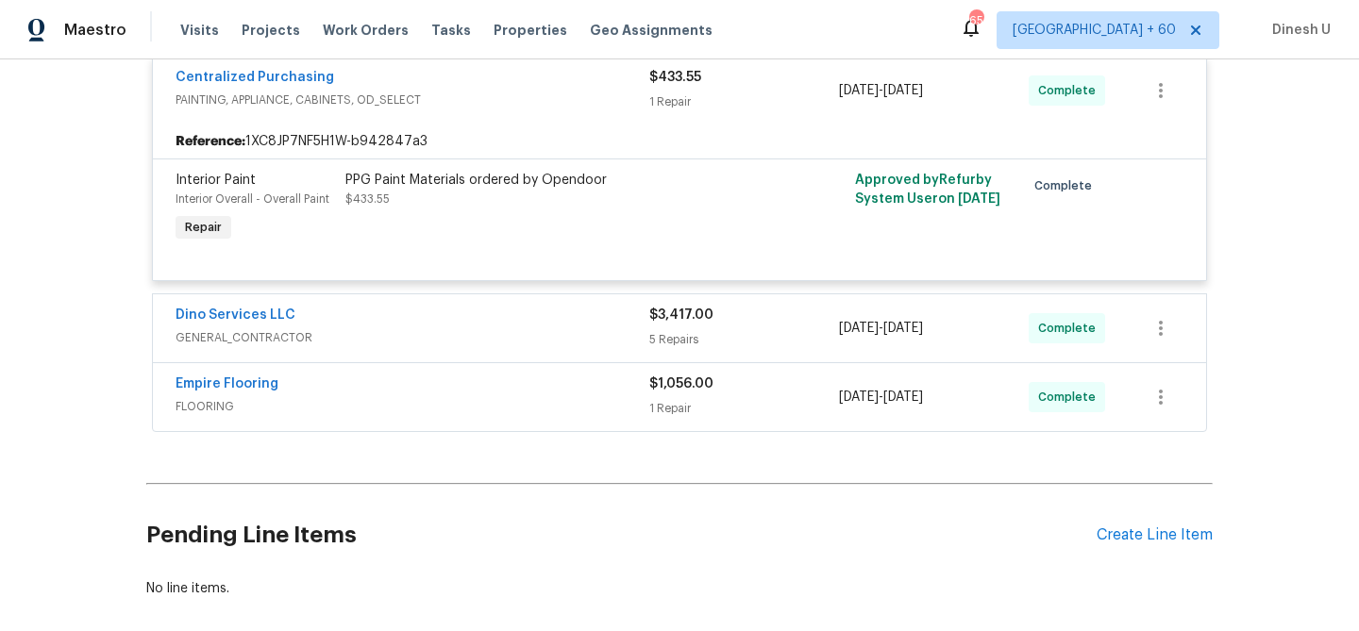
click at [676, 330] on div "5 Repairs" at bounding box center [744, 339] width 190 height 19
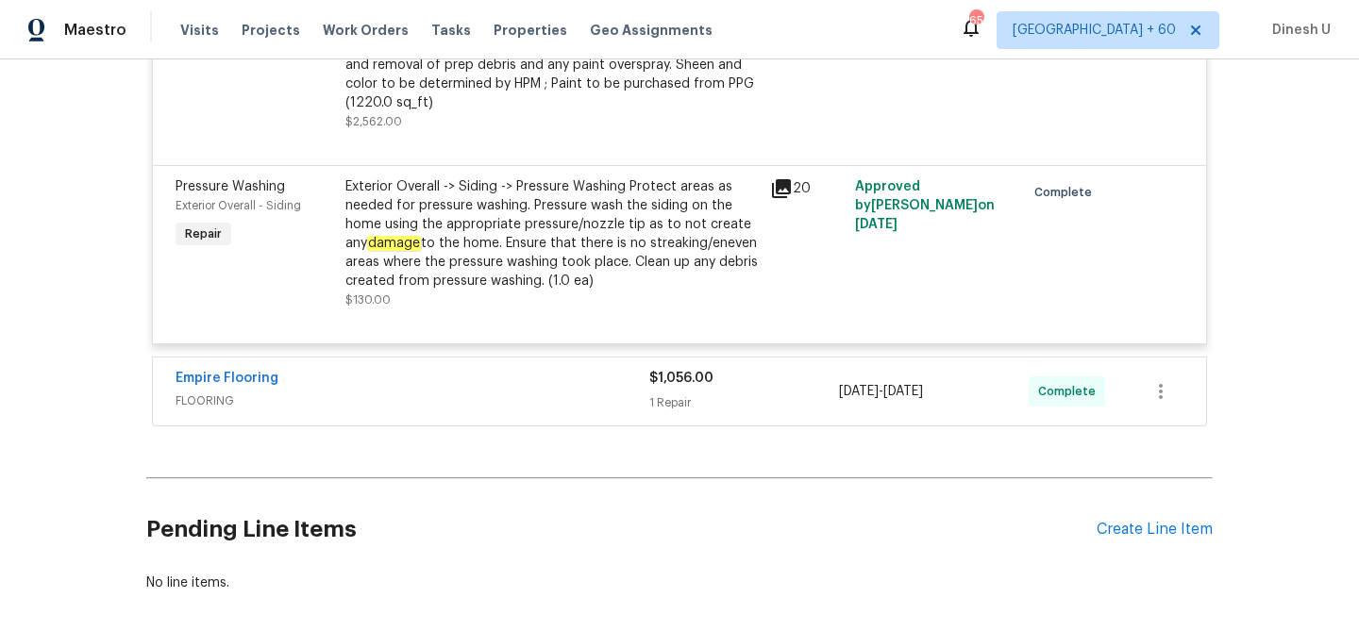
scroll to position [3339, 0]
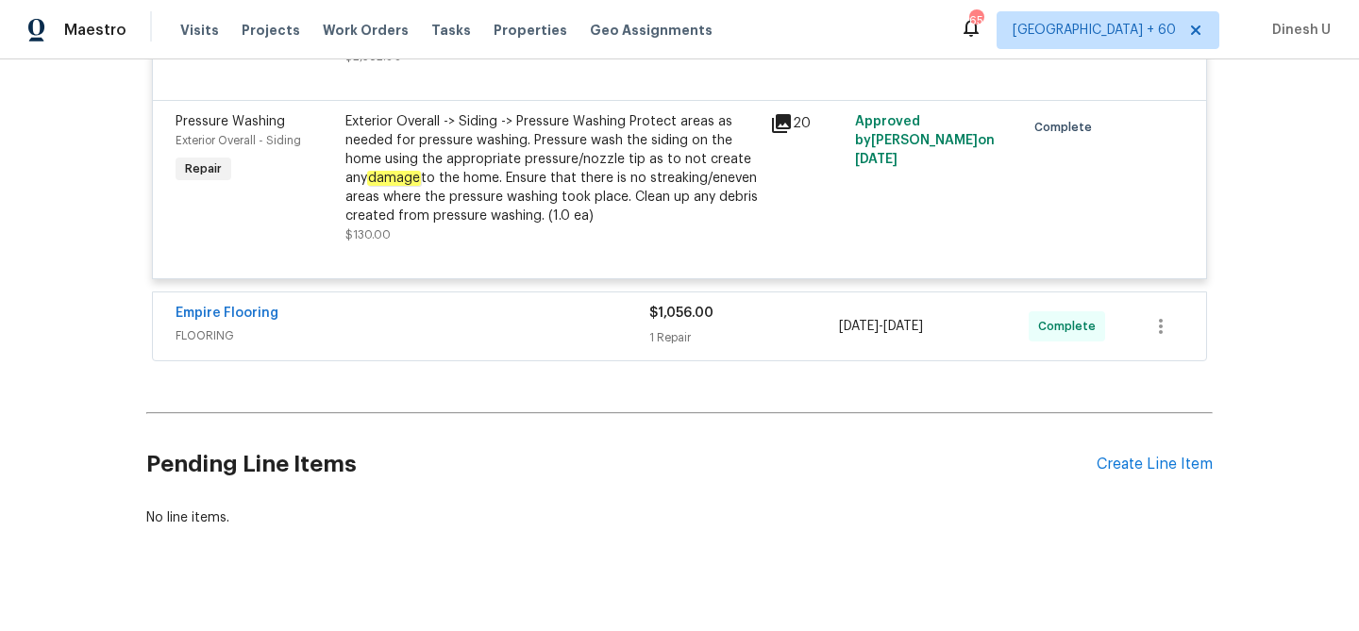
click at [692, 328] on div "1 Repair" at bounding box center [744, 337] width 190 height 19
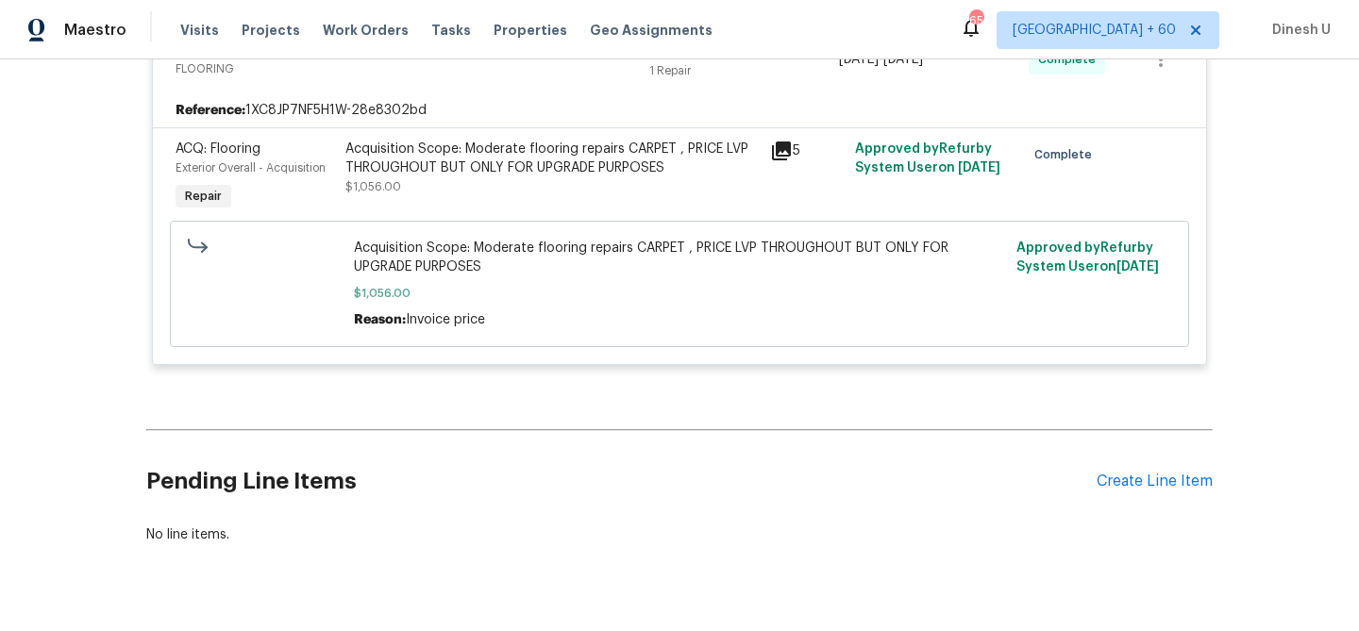
scroll to position [3598, 0]
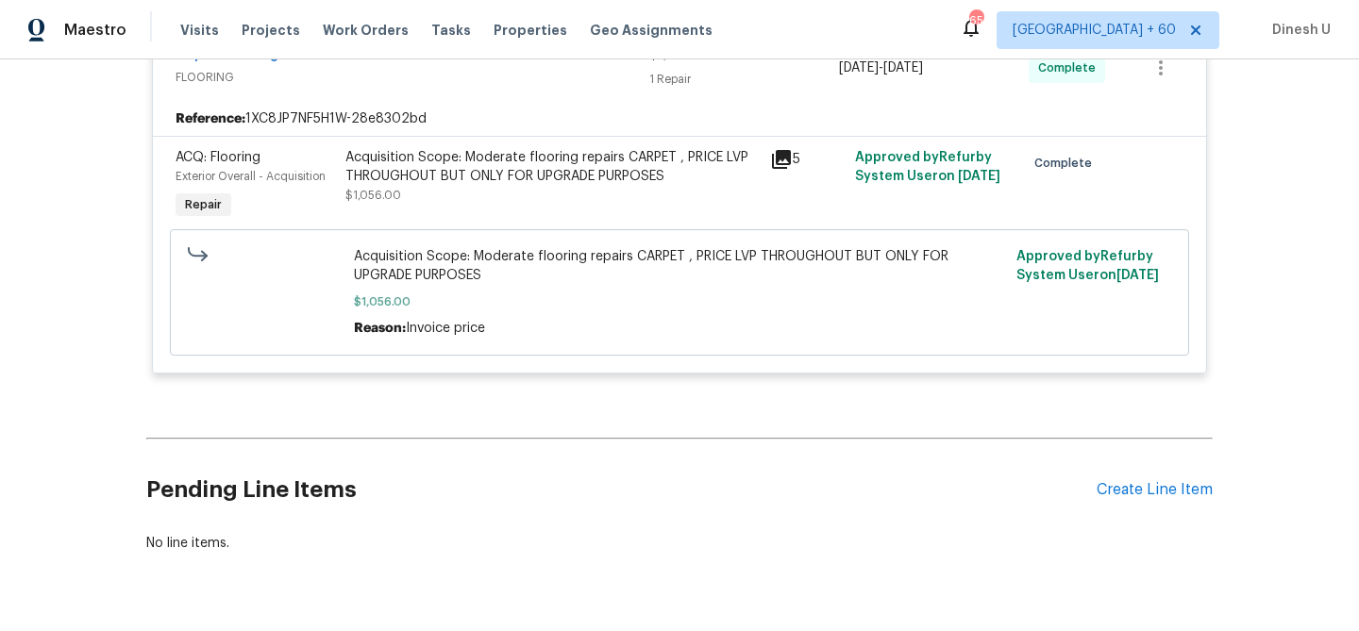
click at [790, 150] on icon at bounding box center [781, 159] width 19 height 19
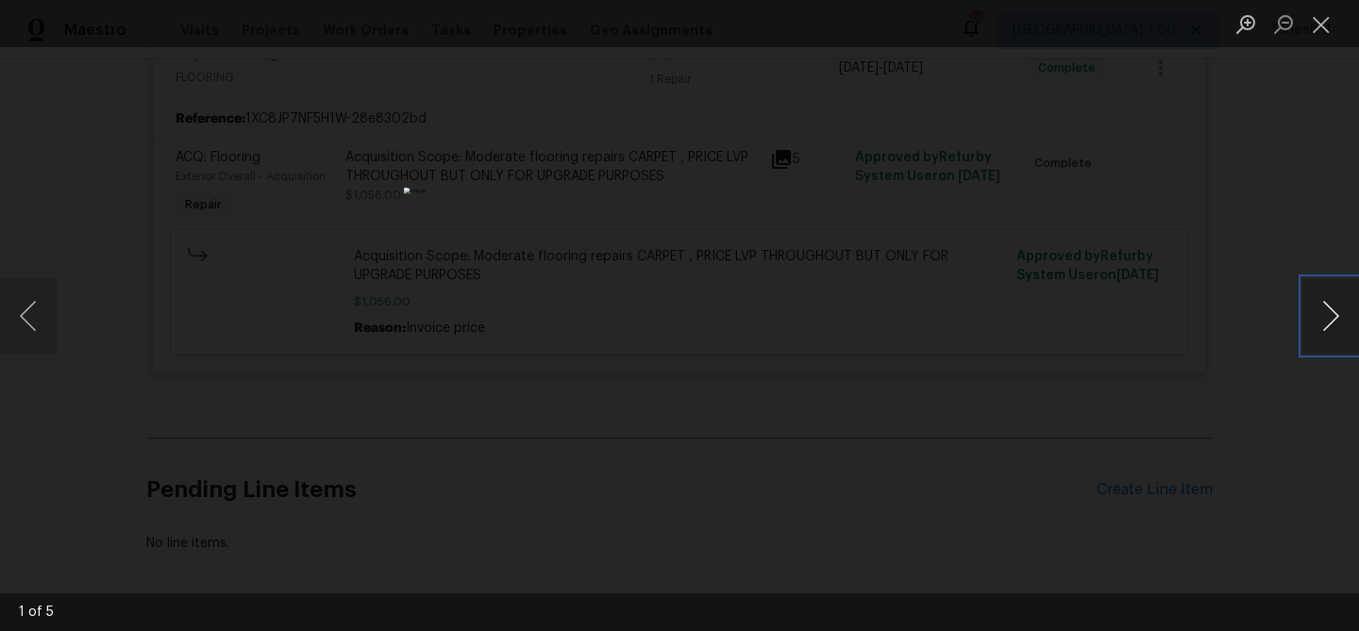
click at [1321, 315] on button "Next image" at bounding box center [1330, 315] width 57 height 75
click at [1318, 32] on button "Close lightbox" at bounding box center [1321, 24] width 38 height 33
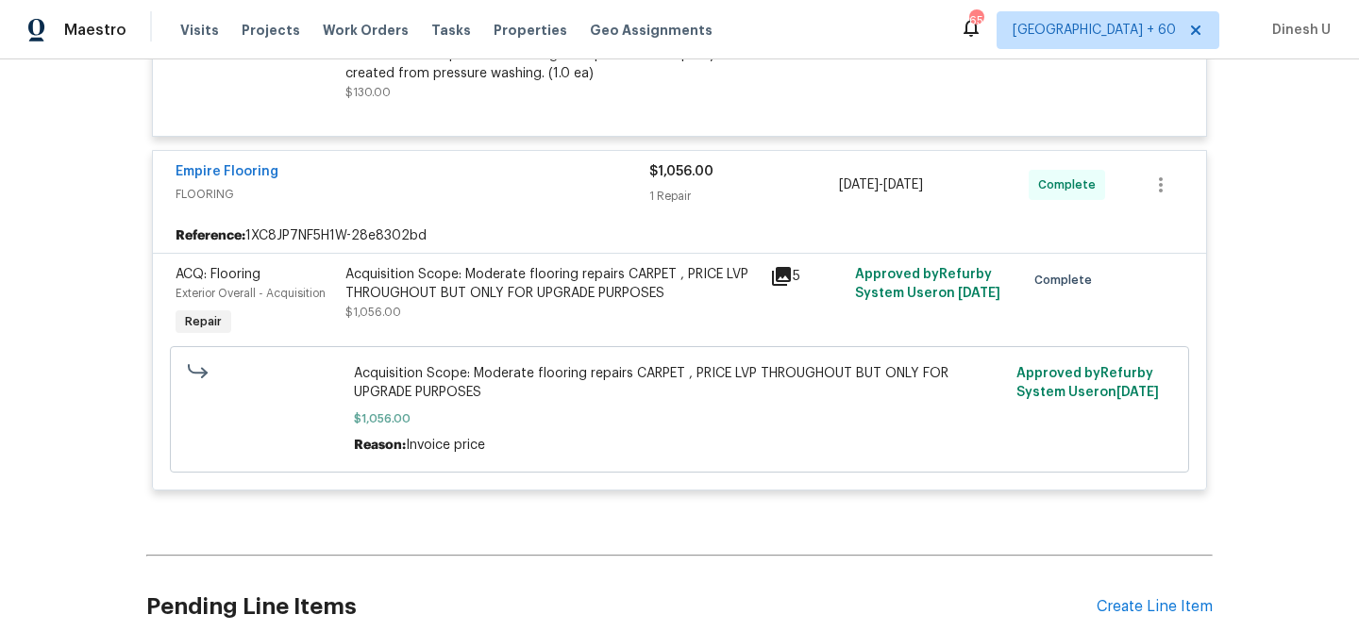
scroll to position [3491, 0]
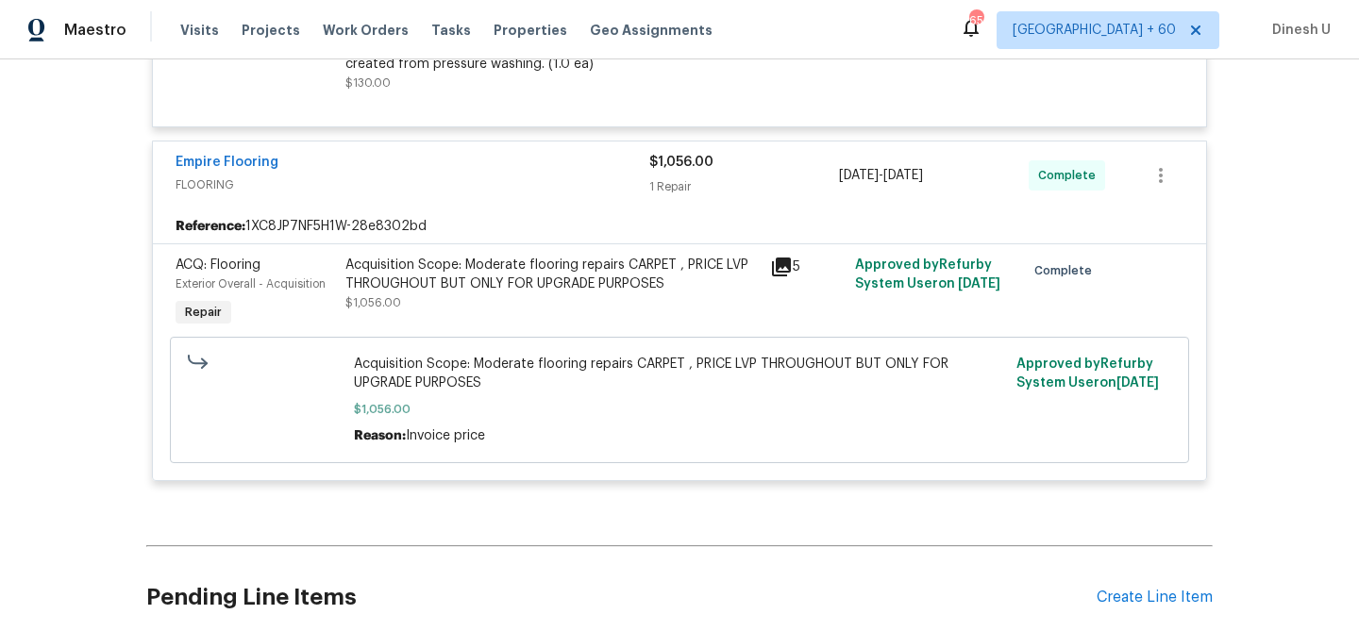
click at [784, 263] on icon at bounding box center [781, 267] width 23 height 23
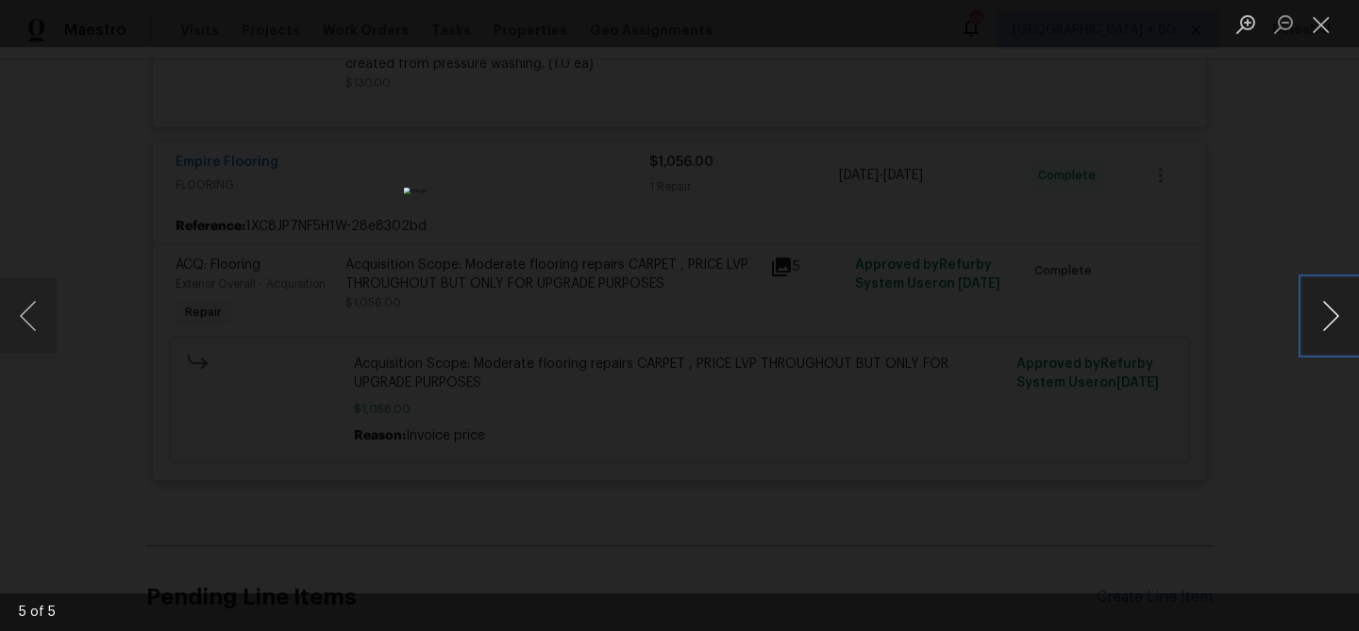
click at [1330, 305] on button "Next image" at bounding box center [1330, 315] width 57 height 75
click at [1318, 35] on button "Close lightbox" at bounding box center [1321, 24] width 38 height 33
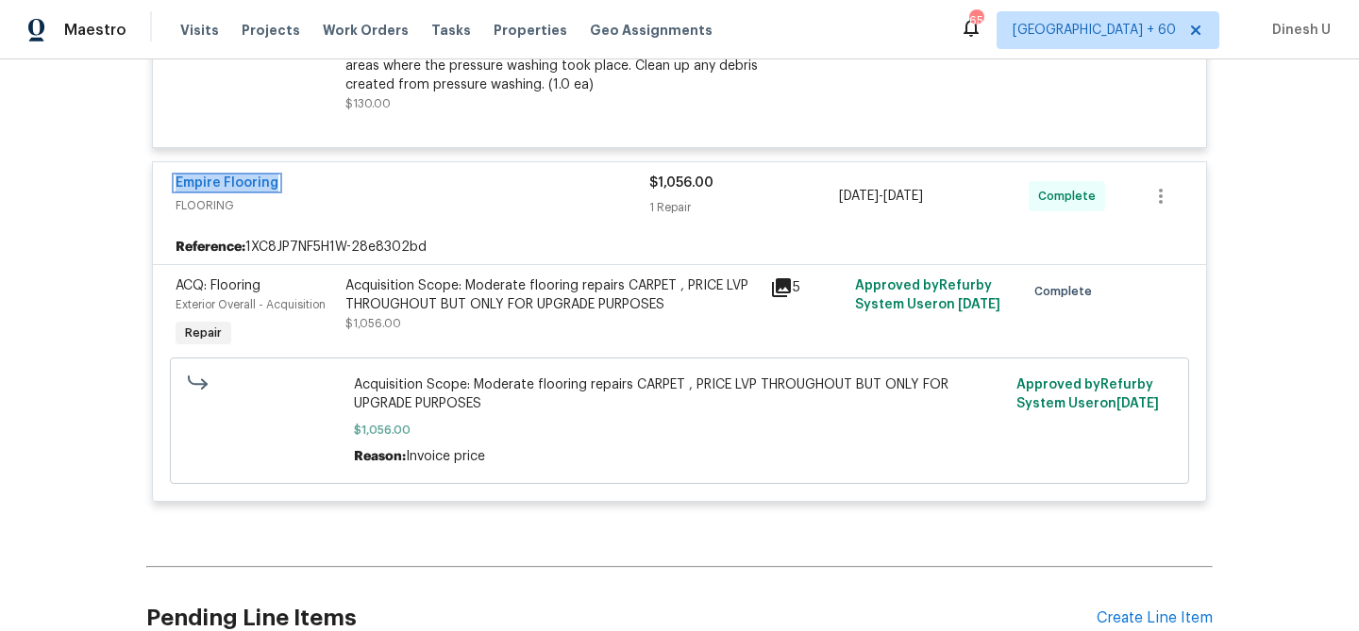
scroll to position [3467, 0]
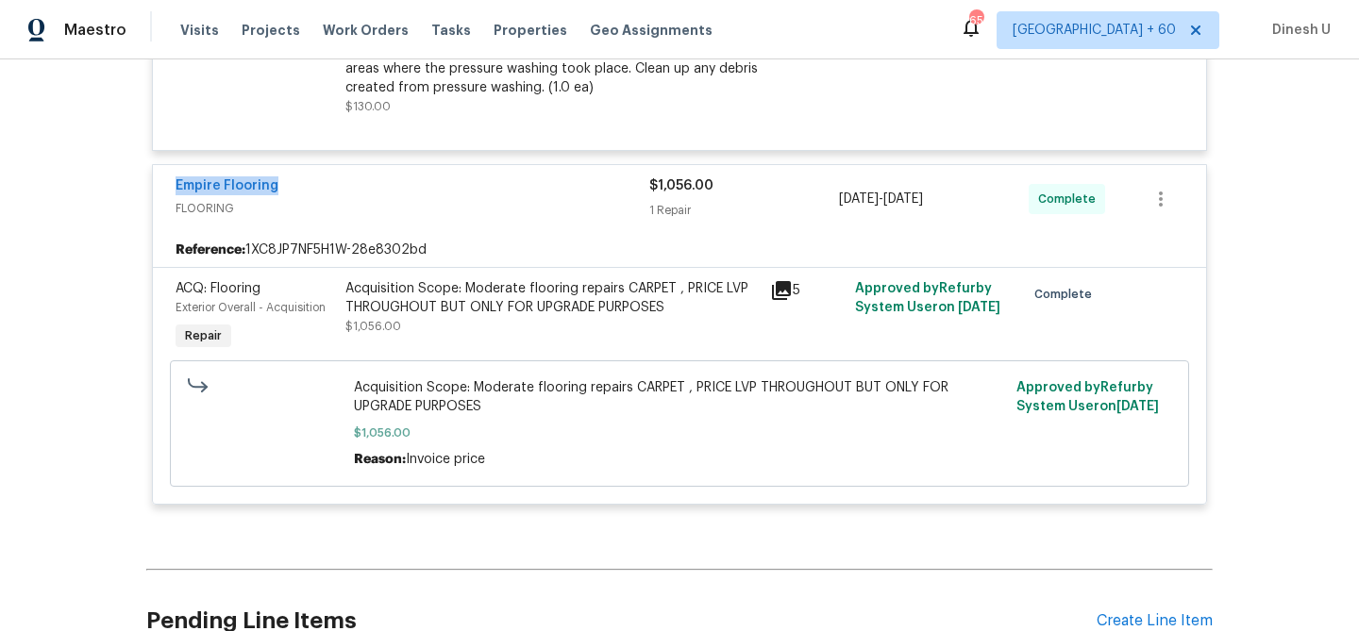
click at [778, 281] on icon at bounding box center [781, 290] width 19 height 19
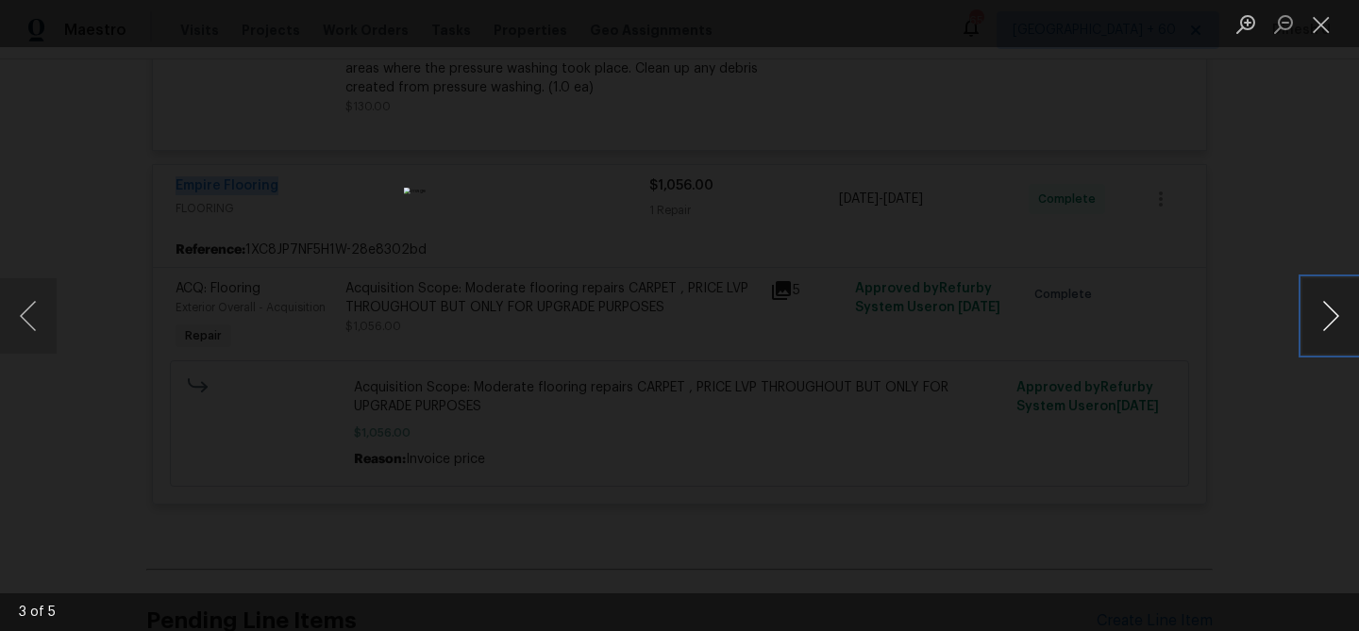
click at [1322, 311] on button "Next image" at bounding box center [1330, 315] width 57 height 75
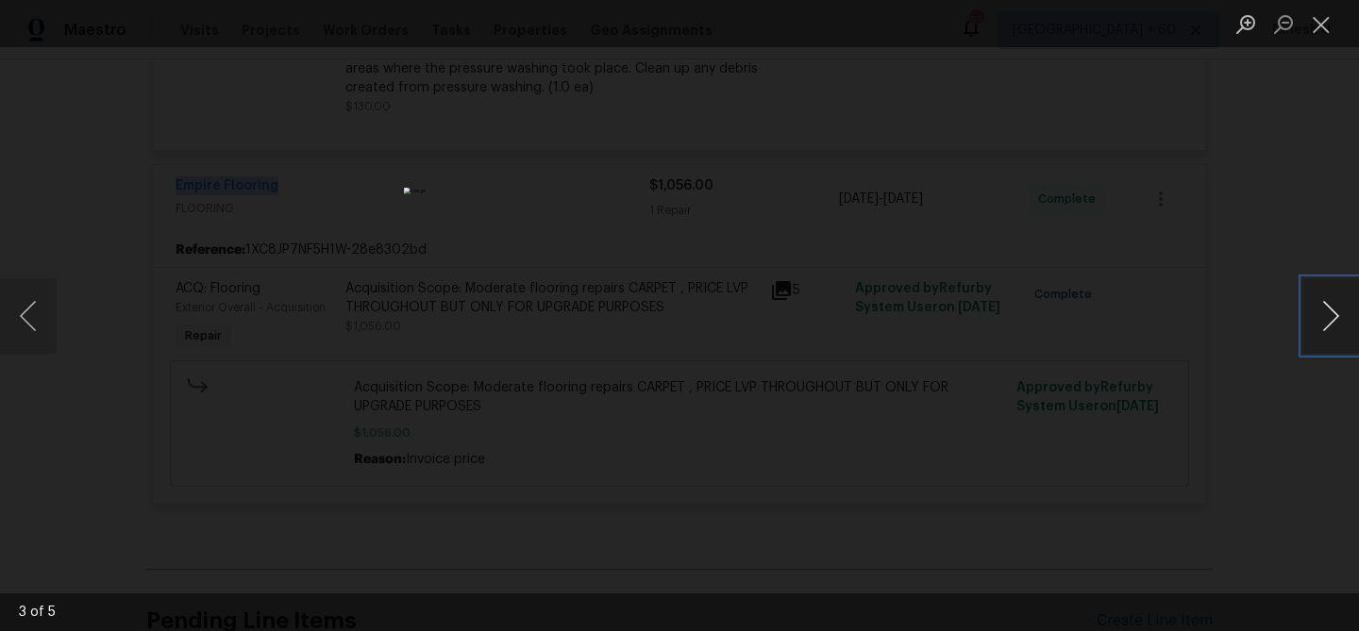
click at [1325, 303] on button "Next image" at bounding box center [1330, 315] width 57 height 75
click at [1322, 31] on button "Close lightbox" at bounding box center [1321, 24] width 38 height 33
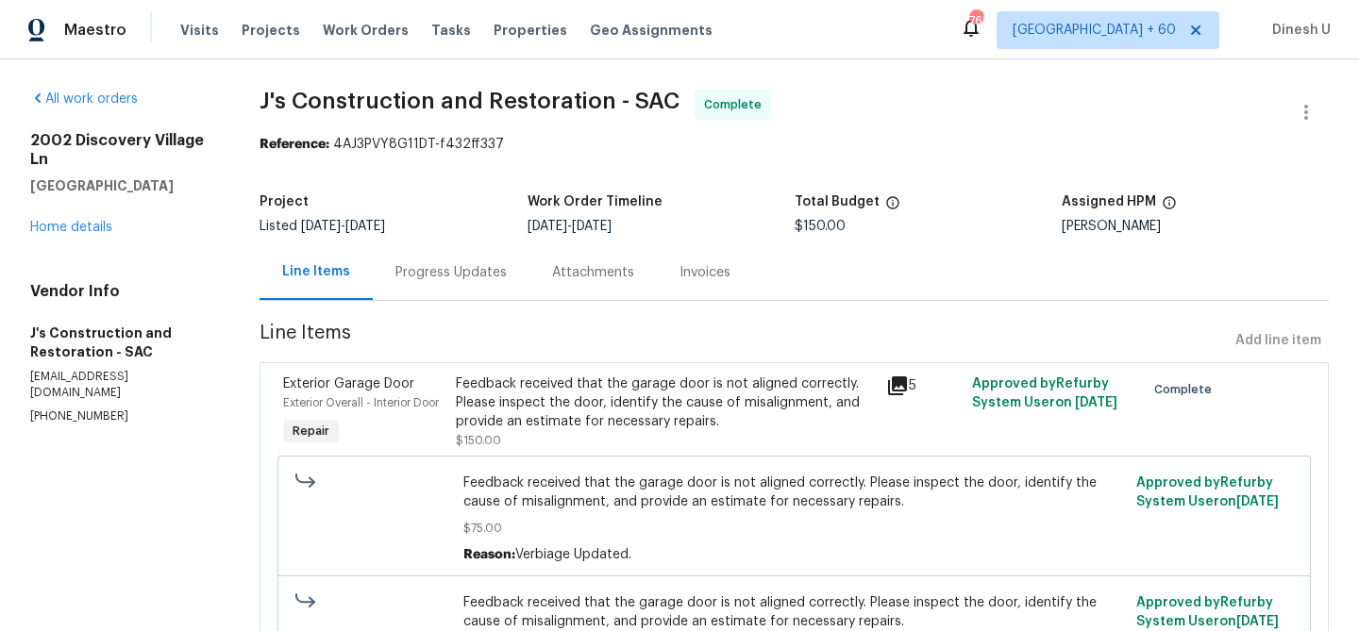
click at [443, 267] on div "Progress Updates" at bounding box center [450, 272] width 111 height 19
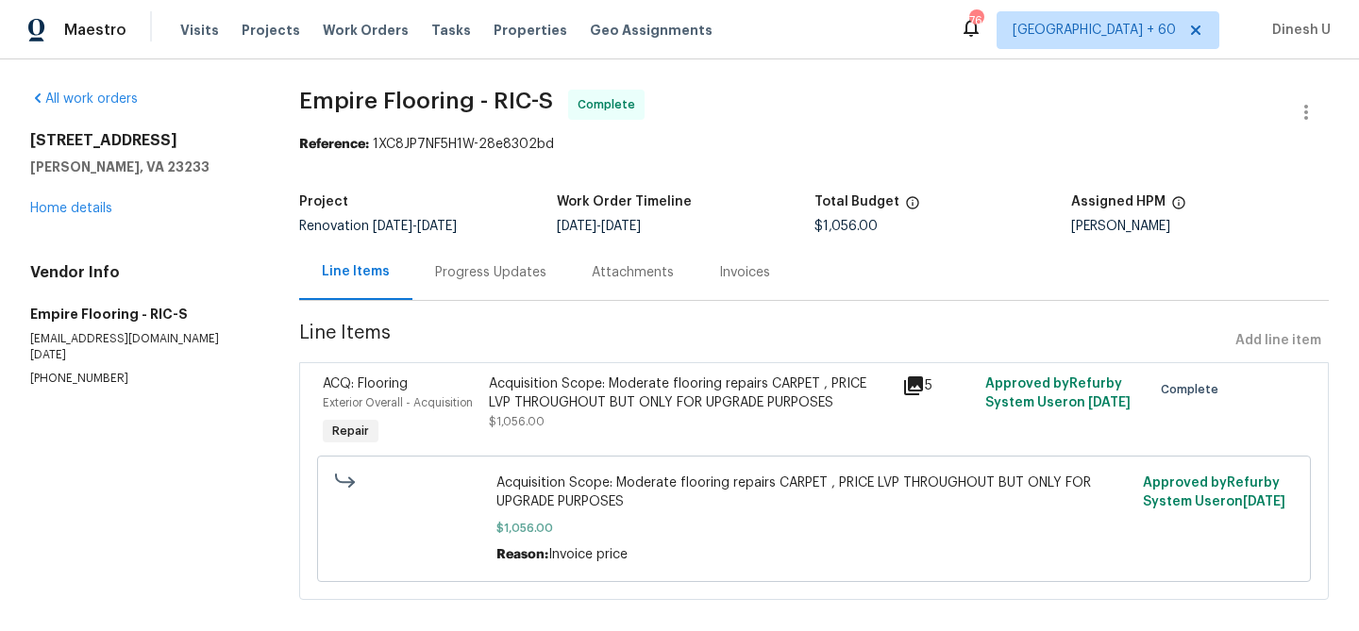
click at [466, 276] on div "Progress Updates" at bounding box center [490, 272] width 111 height 19
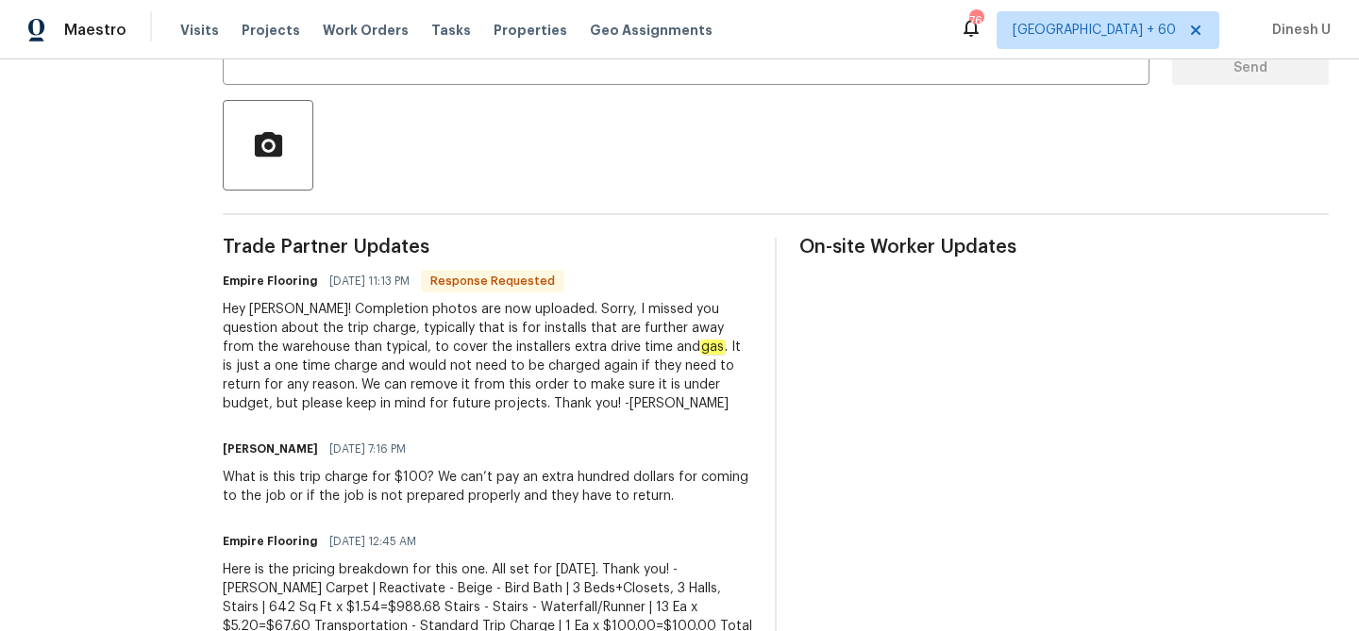
scroll to position [460, 0]
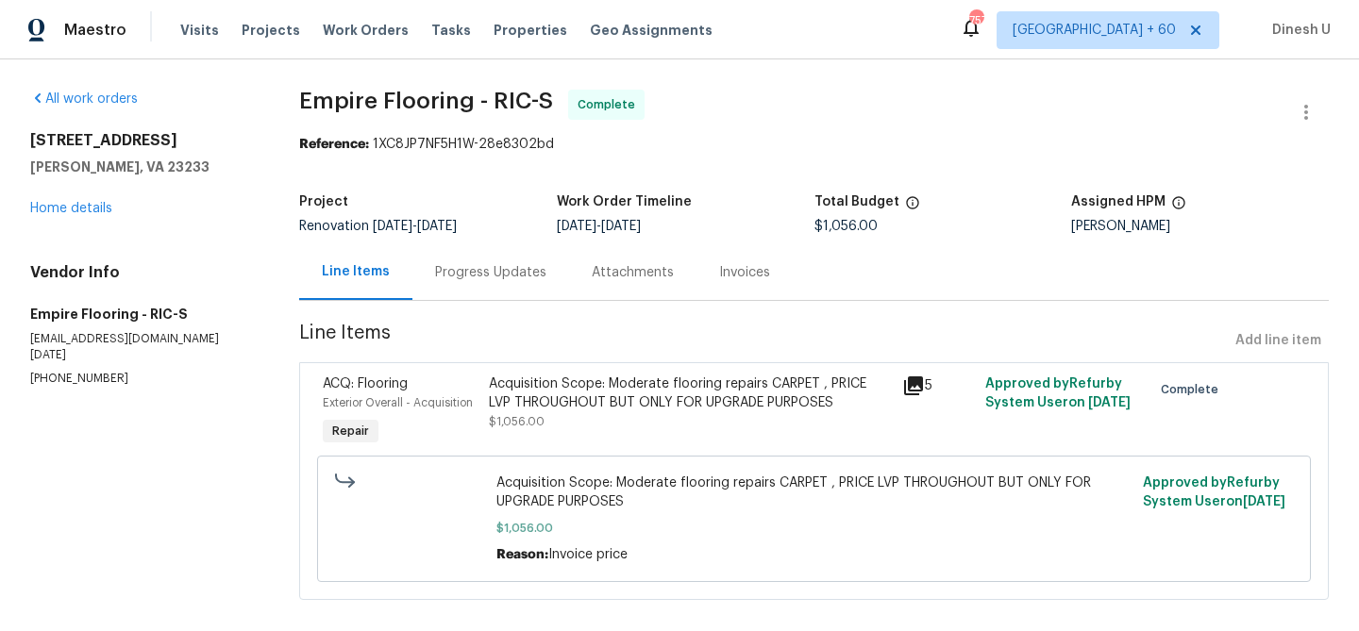
scroll to position [23, 0]
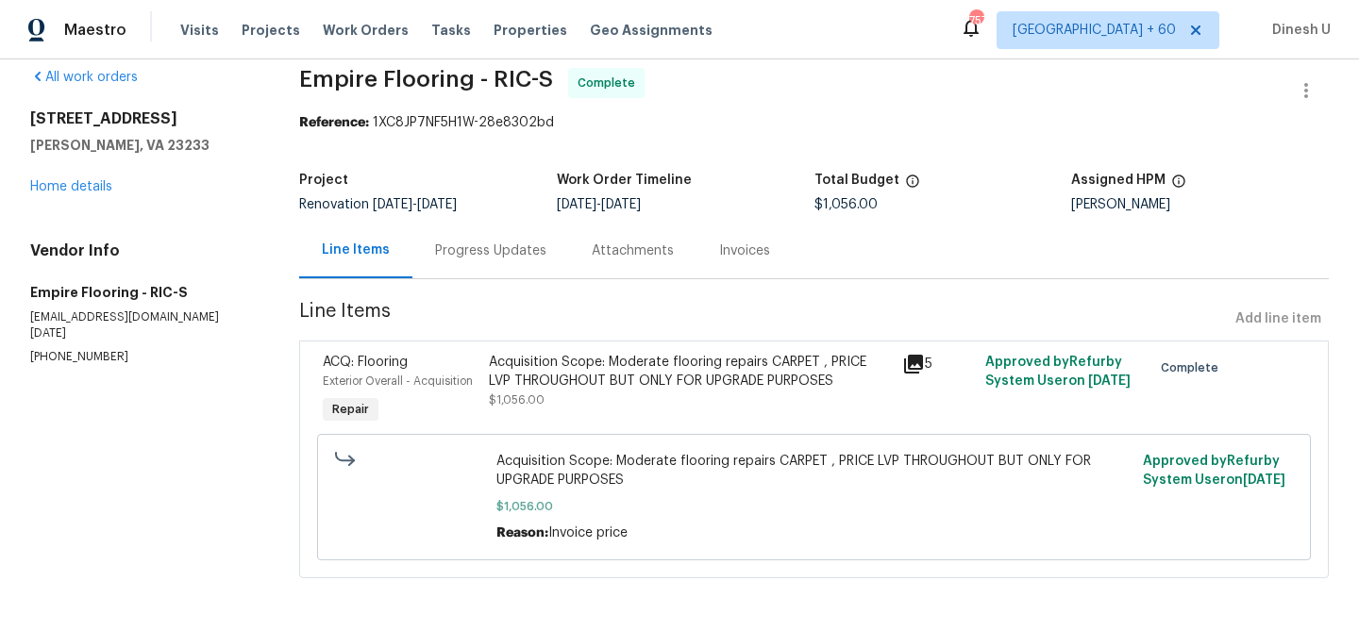
click at [494, 234] on div "Progress Updates" at bounding box center [490, 251] width 157 height 56
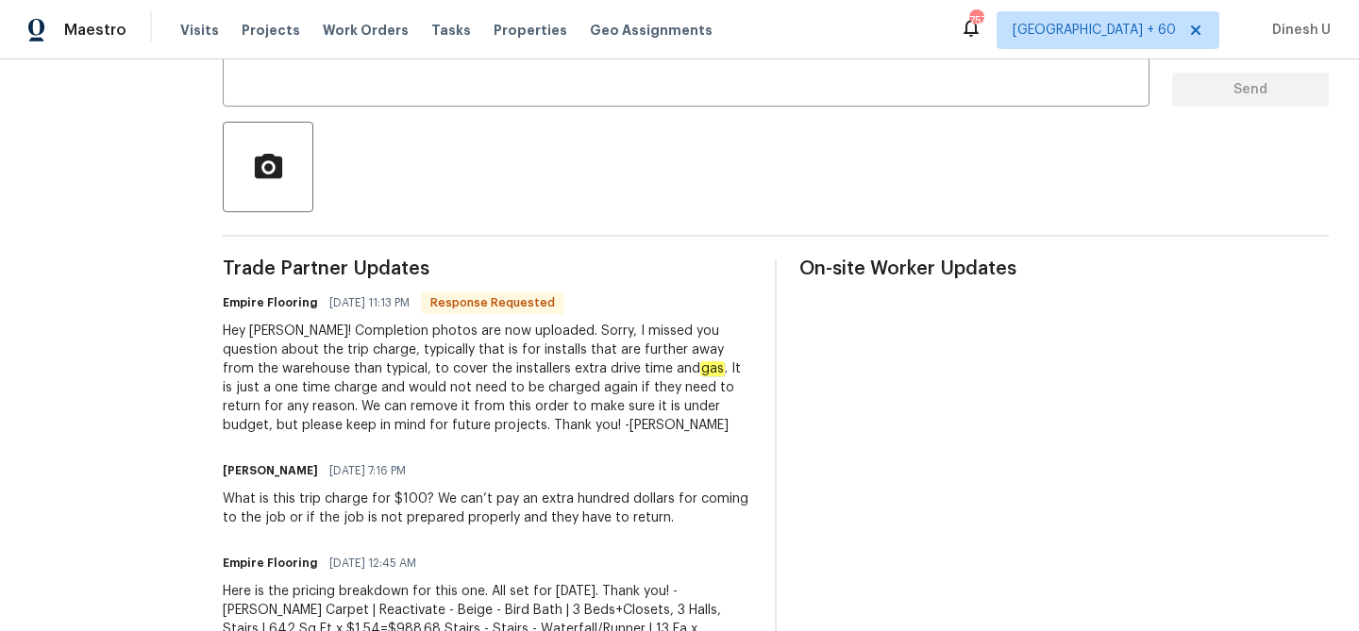
scroll to position [374, 0]
